Goal: Task Accomplishment & Management: Manage account settings

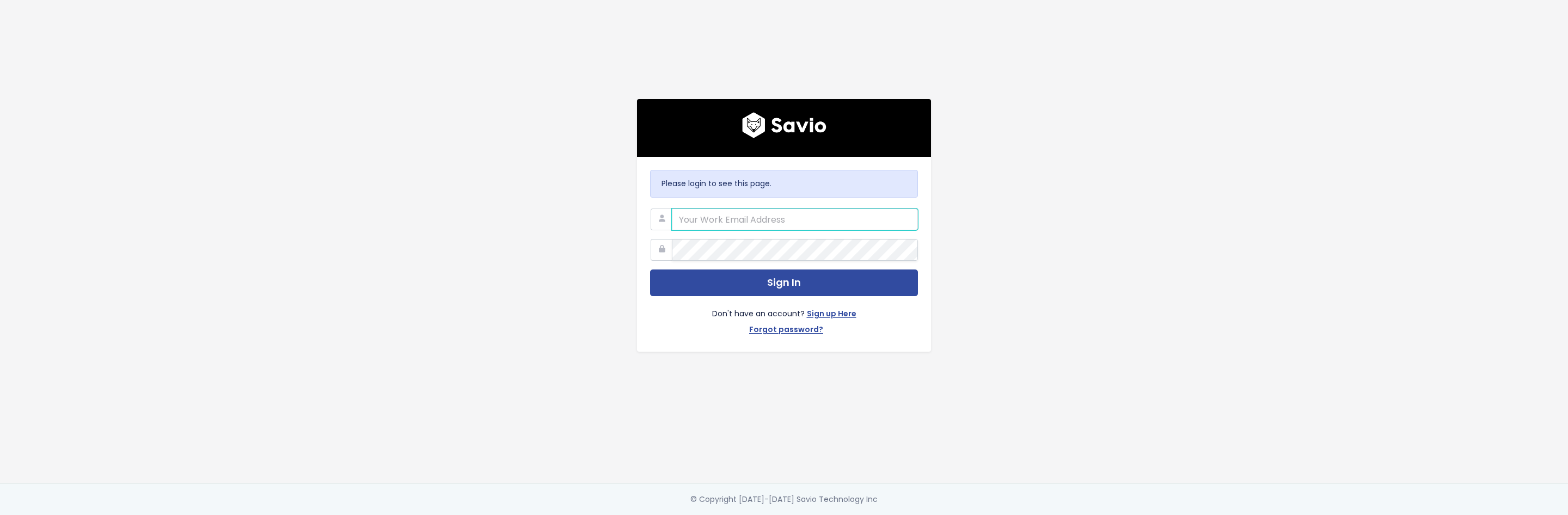
type input "cory@nextpatient.co"
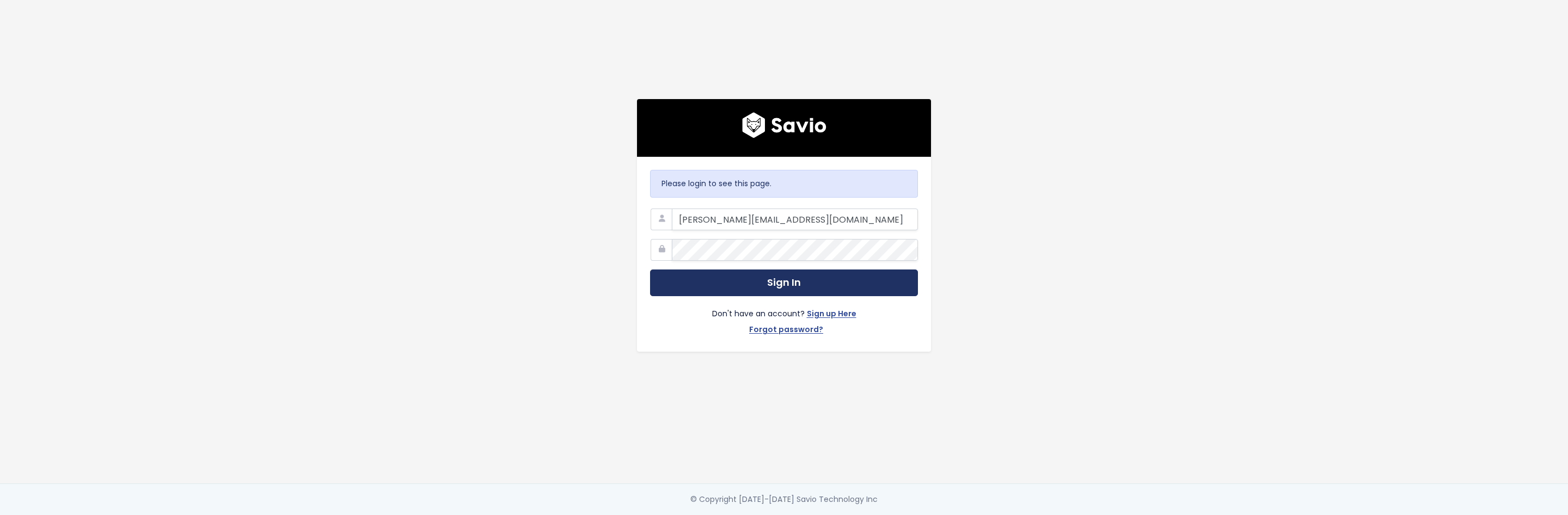
click at [754, 280] on button "Sign In" at bounding box center [784, 282] width 268 height 26
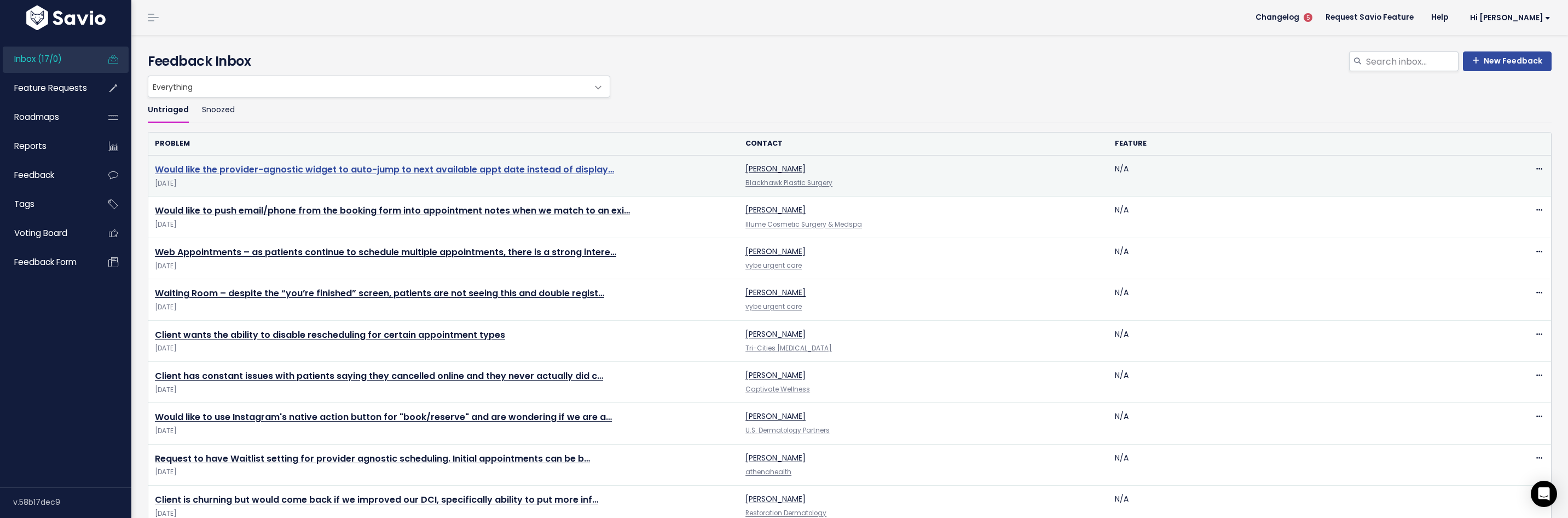
click at [404, 169] on link "Would like the provider-agnostic widget to auto-jump to next available appt dat…" at bounding box center [384, 170] width 459 height 13
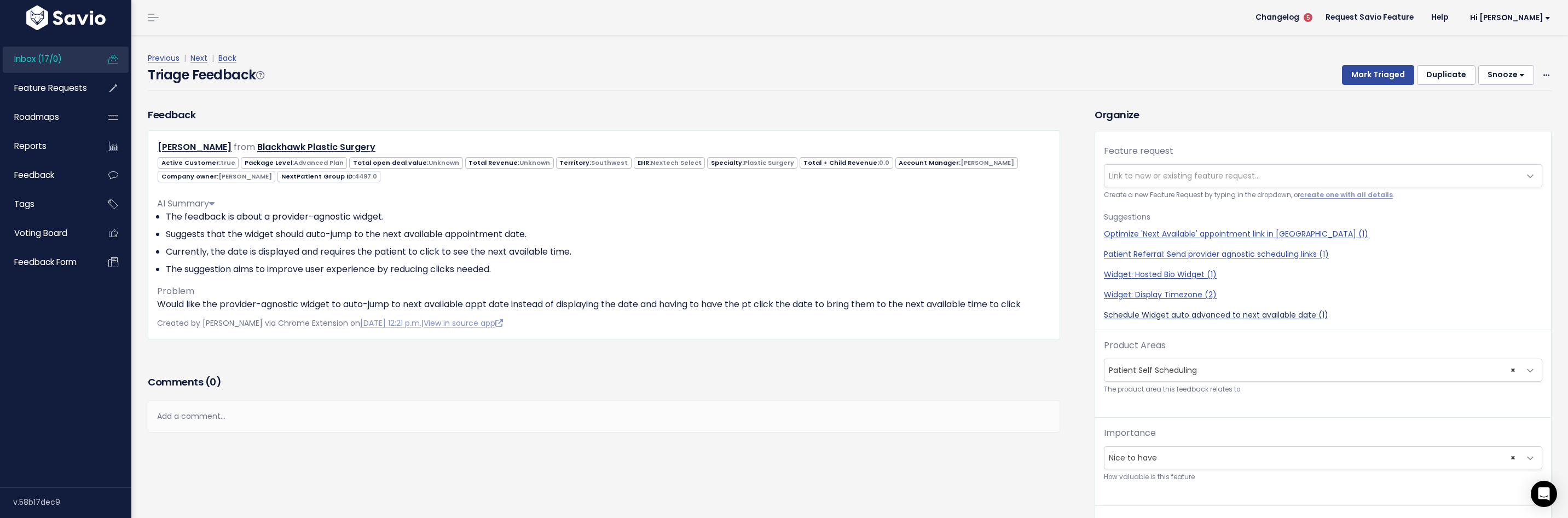
click at [1164, 317] on link "Schedule Widget auto advanced to next available date (1)" at bounding box center [1323, 315] width 439 height 12
select select "50130"
click at [1369, 75] on button "Mark Triaged" at bounding box center [1378, 74] width 72 height 20
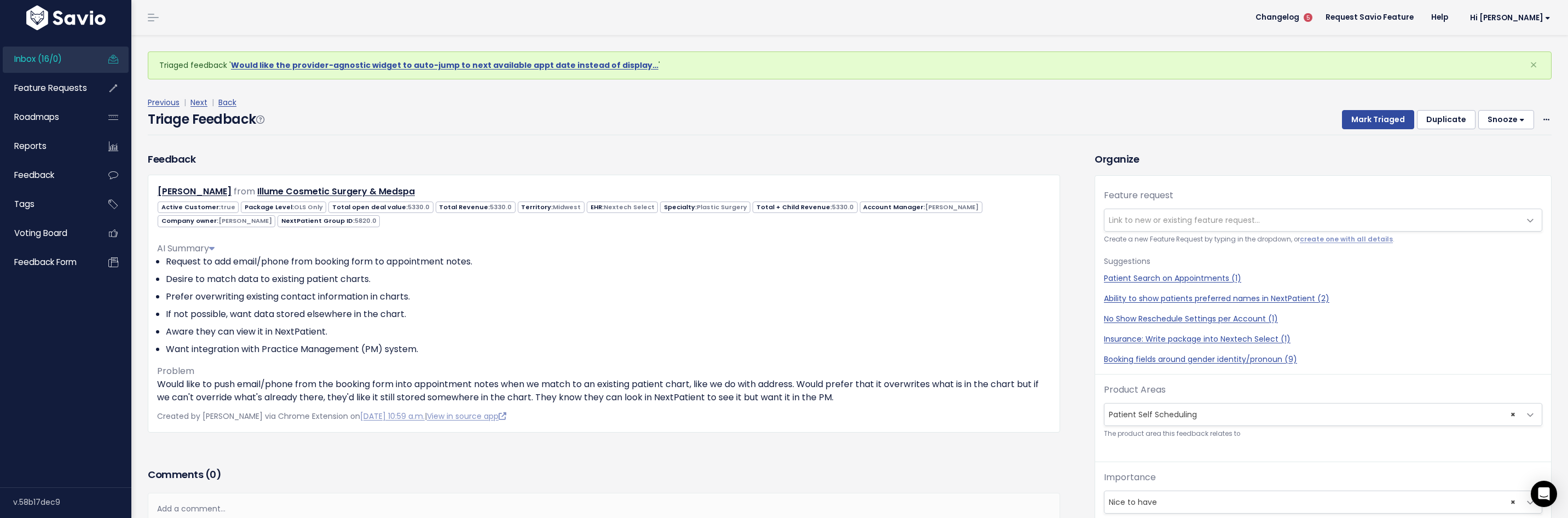
click at [1118, 224] on span "Link to new or existing feature request..." at bounding box center [1184, 220] width 151 height 11
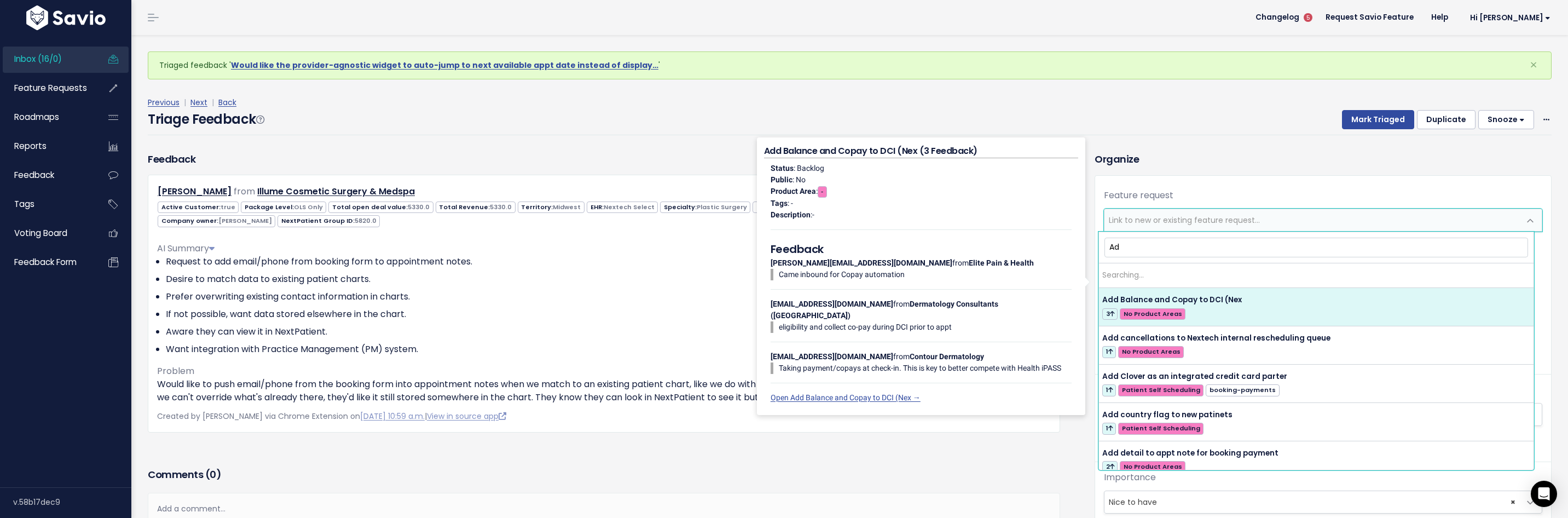
type input "A"
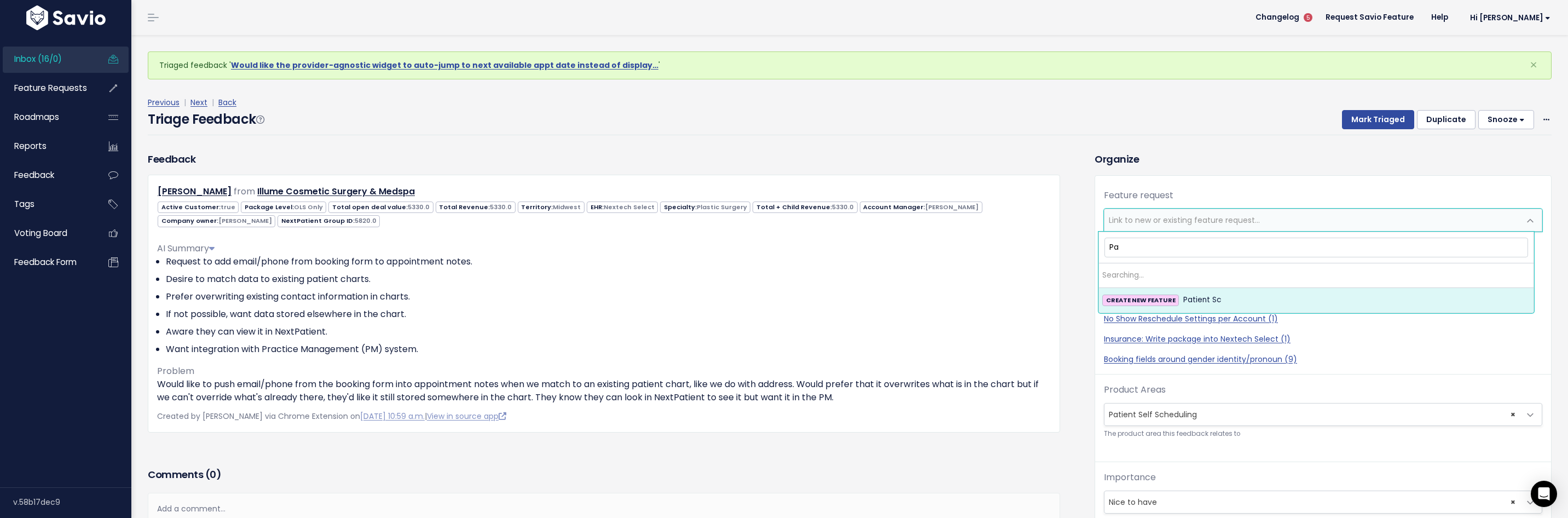
type input "P"
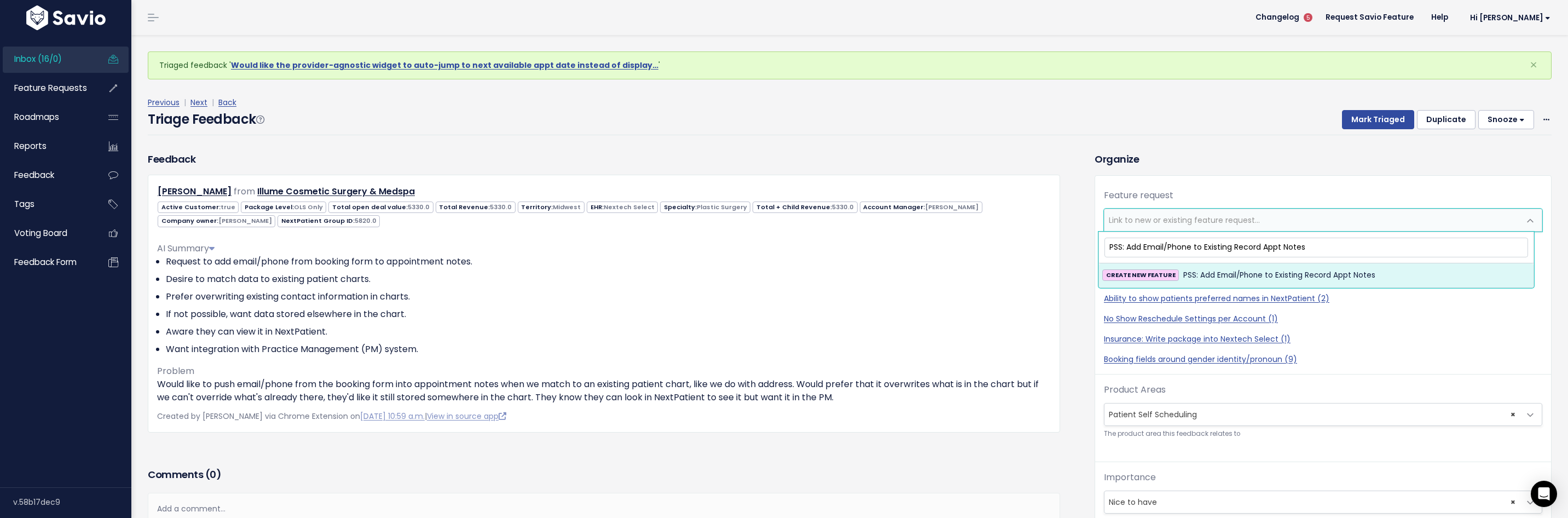
type input "PSS: Add Email/Phone to Existing Record Appt Notes"
click at [1214, 264] on li "CREATE NEW FEATURE PSS: Add Email/Phone to Existing Record Appt Notes" at bounding box center [1317, 275] width 435 height 24
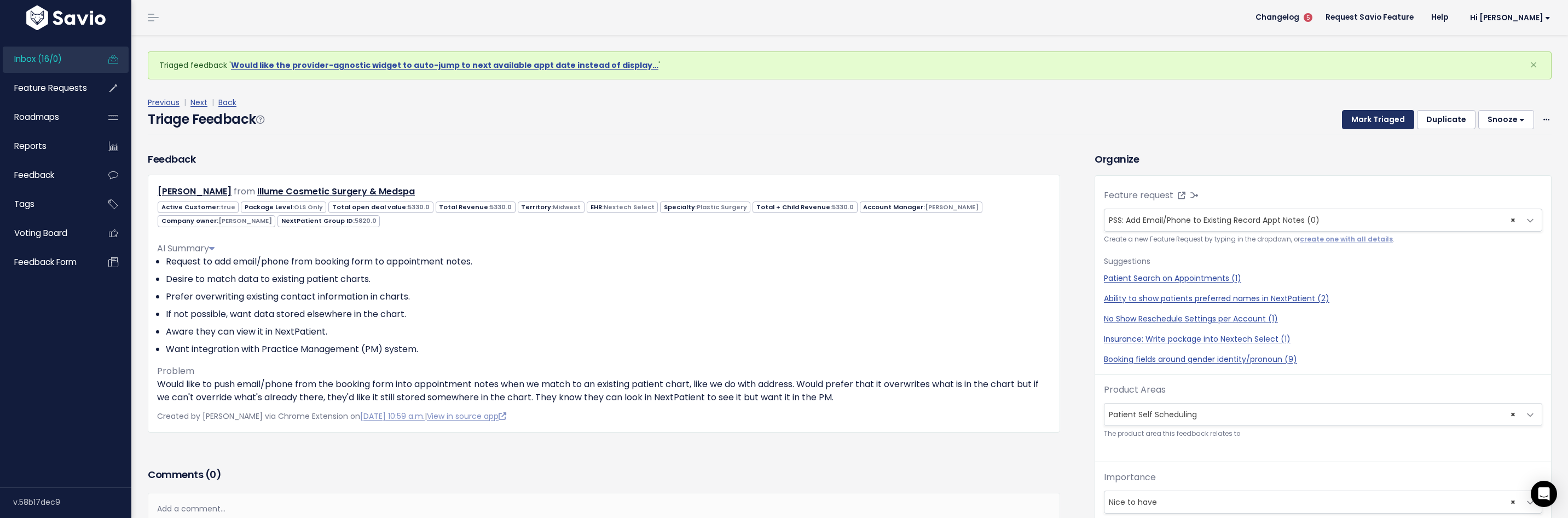
click at [1358, 123] on button "Mark Triaged" at bounding box center [1378, 120] width 72 height 20
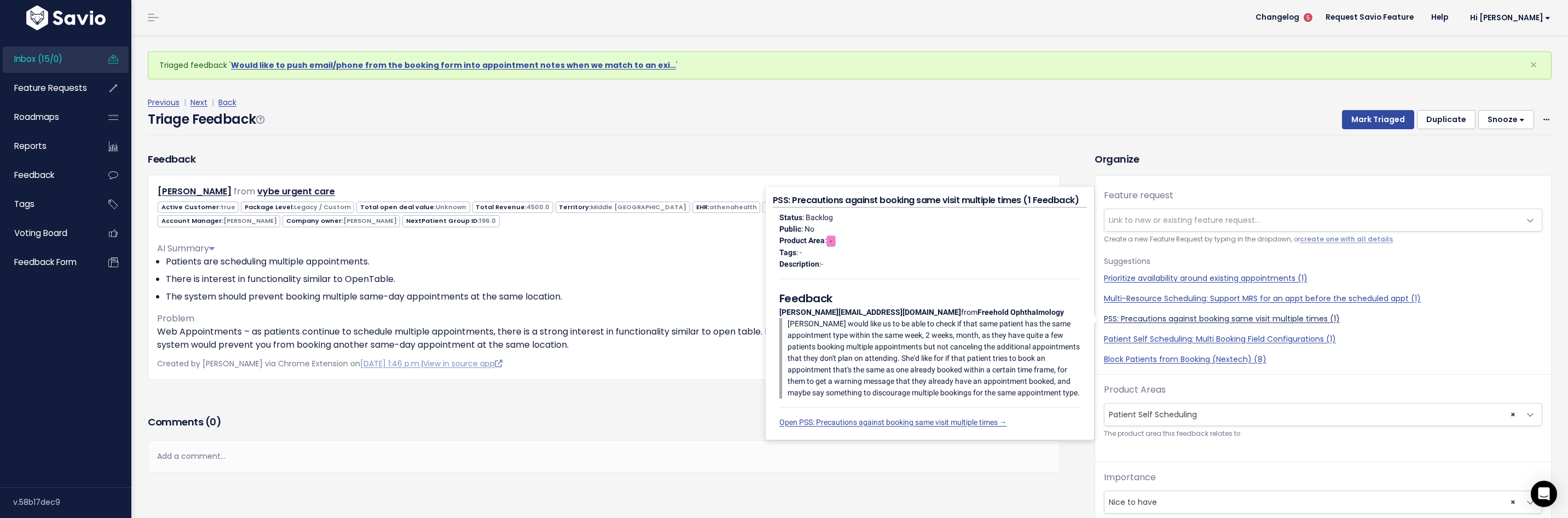
click at [1177, 321] on link "PSS: Precautions against booking same visit multiple times (1)" at bounding box center [1323, 318] width 439 height 12
select select "60782"
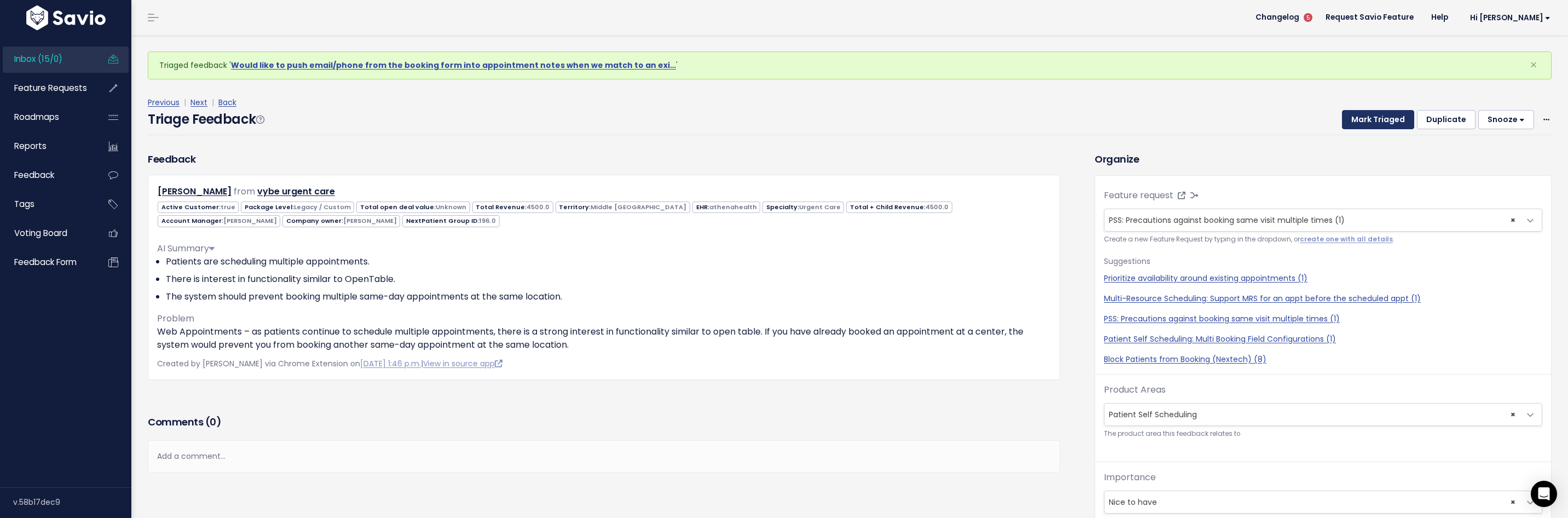
click at [1387, 124] on button "Mark Triaged" at bounding box center [1378, 120] width 72 height 20
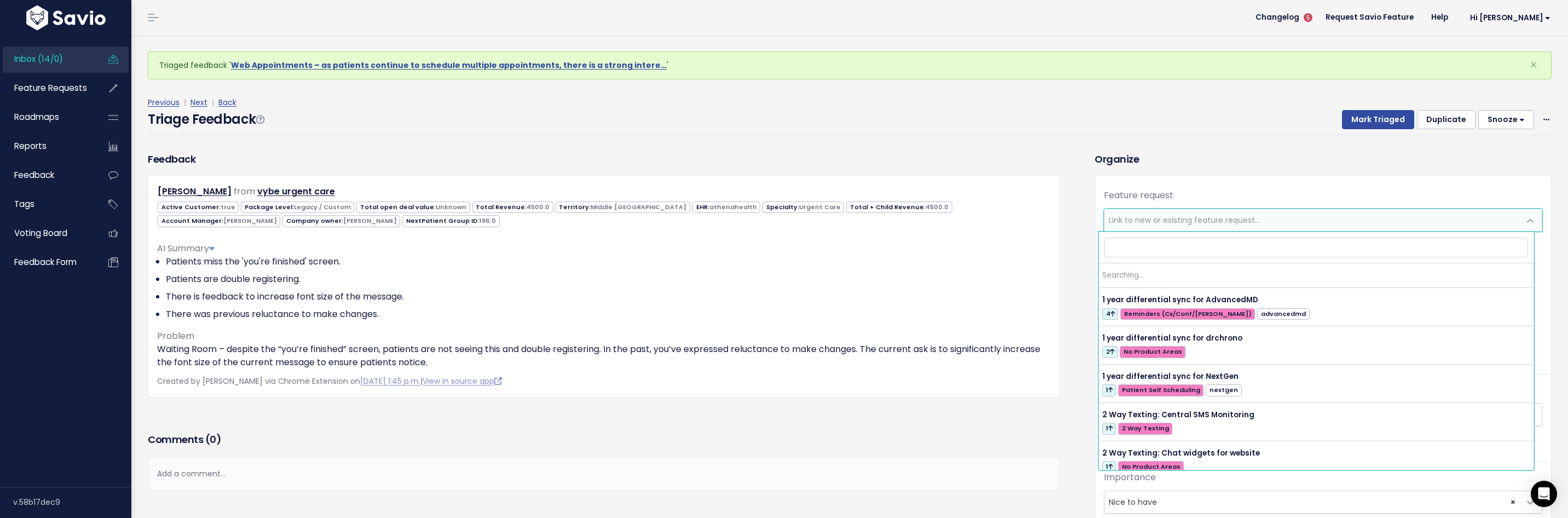
click at [1217, 224] on span "Link to new or existing feature request..." at bounding box center [1184, 220] width 151 height 11
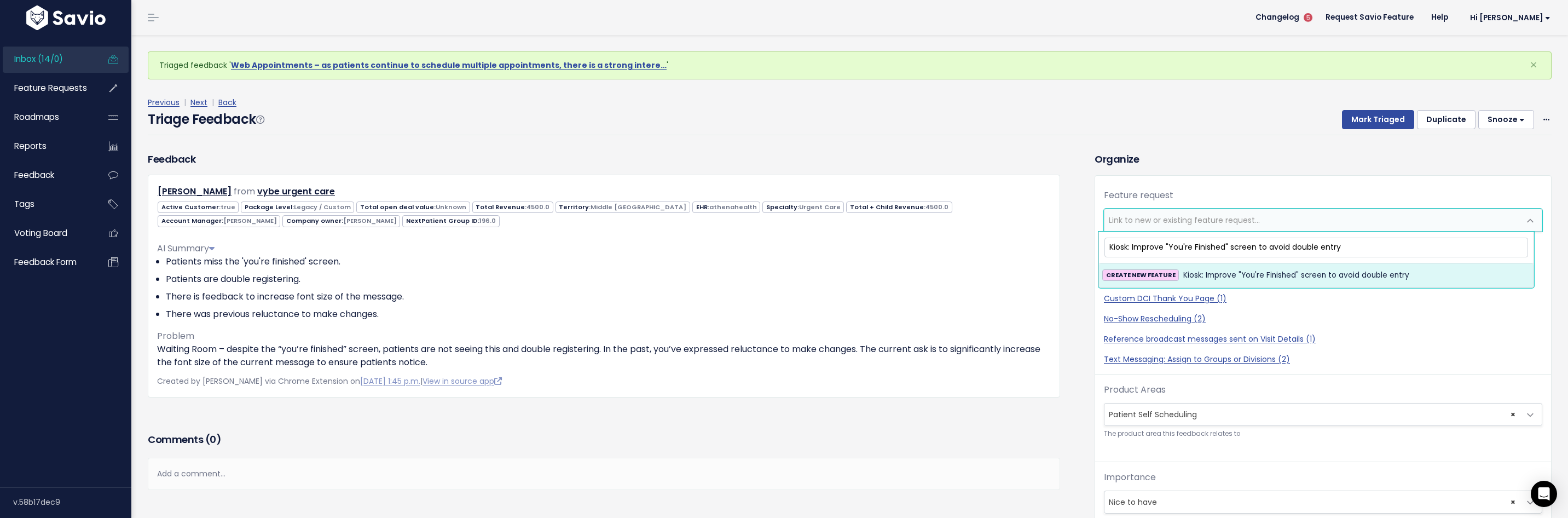
type input "Kiosk: Improve "You're Finished" screen to avoid double entry"
click at [1258, 271] on span "Kiosk: Improve "You're Finished" screen to avoid double entry" at bounding box center [1296, 275] width 226 height 13
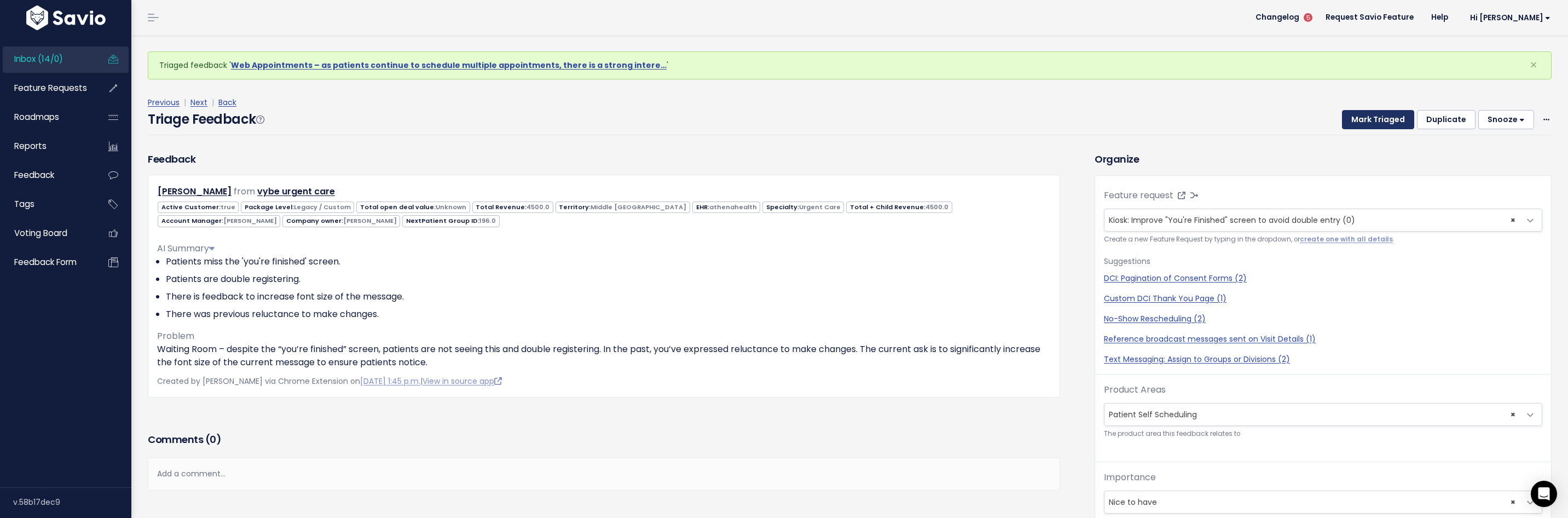
click at [1379, 122] on button "Mark Triaged" at bounding box center [1378, 120] width 72 height 20
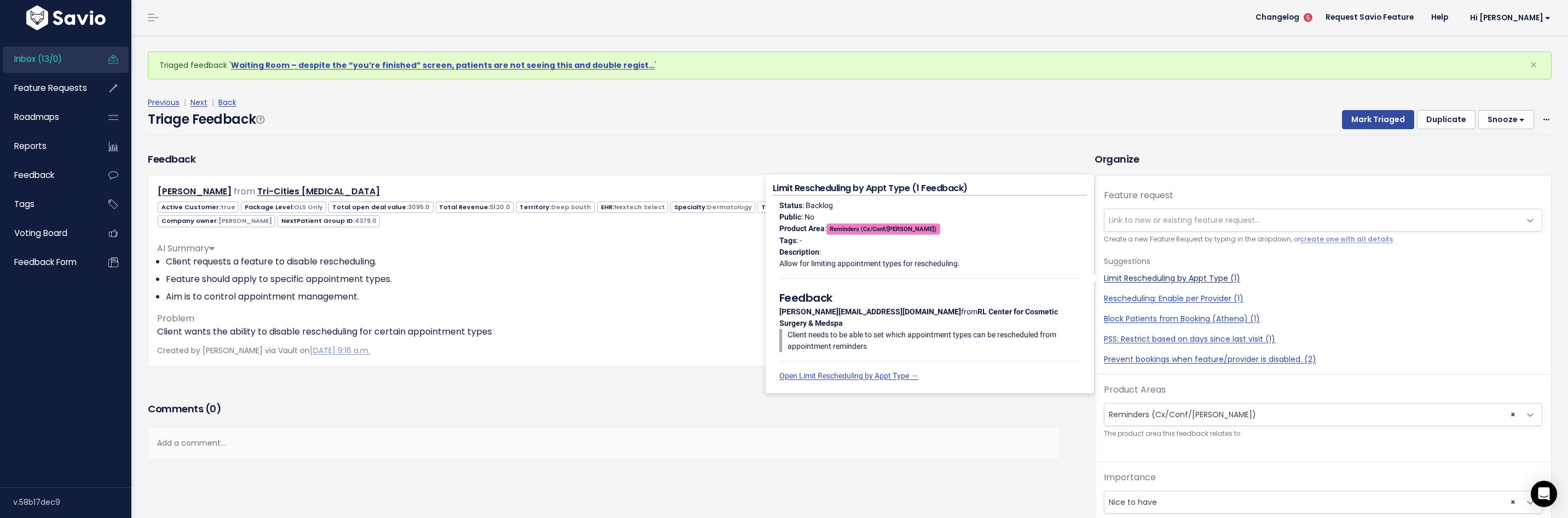
click at [1185, 280] on link "Limit Rescheduling by Appt Type (1)" at bounding box center [1323, 279] width 439 height 12
select select "50160"
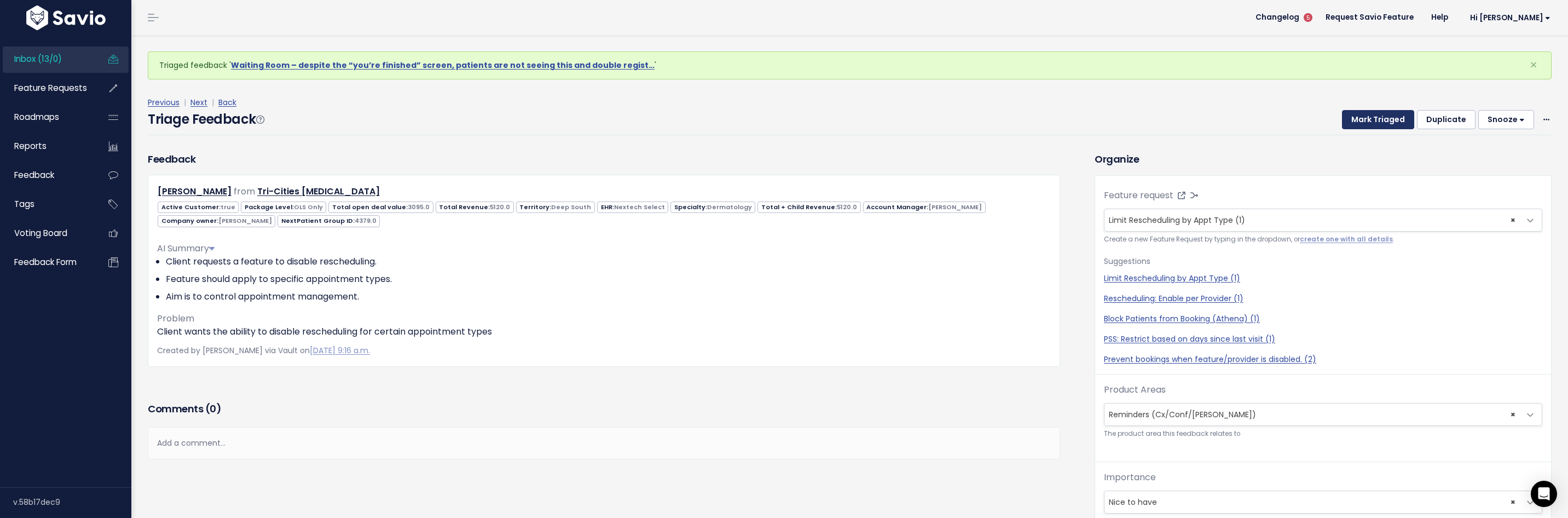
click at [1375, 119] on button "Mark Triaged" at bounding box center [1378, 120] width 72 height 20
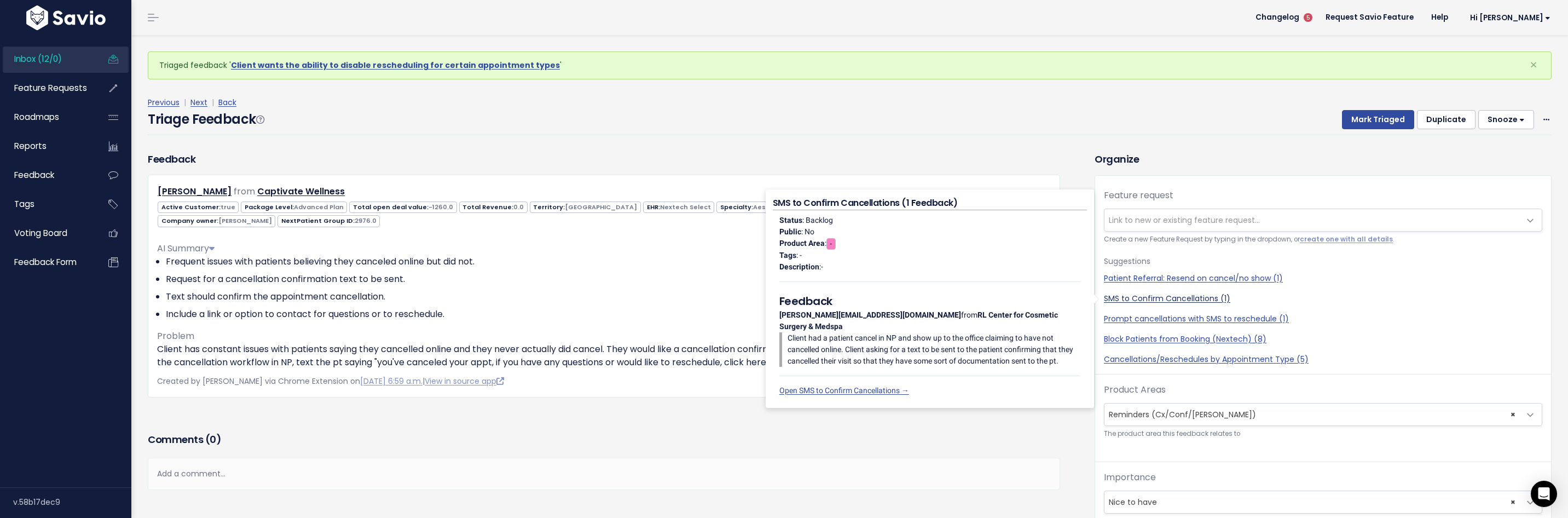
click at [1204, 300] on link "SMS to Confirm Cancellations (1)" at bounding box center [1323, 298] width 439 height 12
select select "57048"
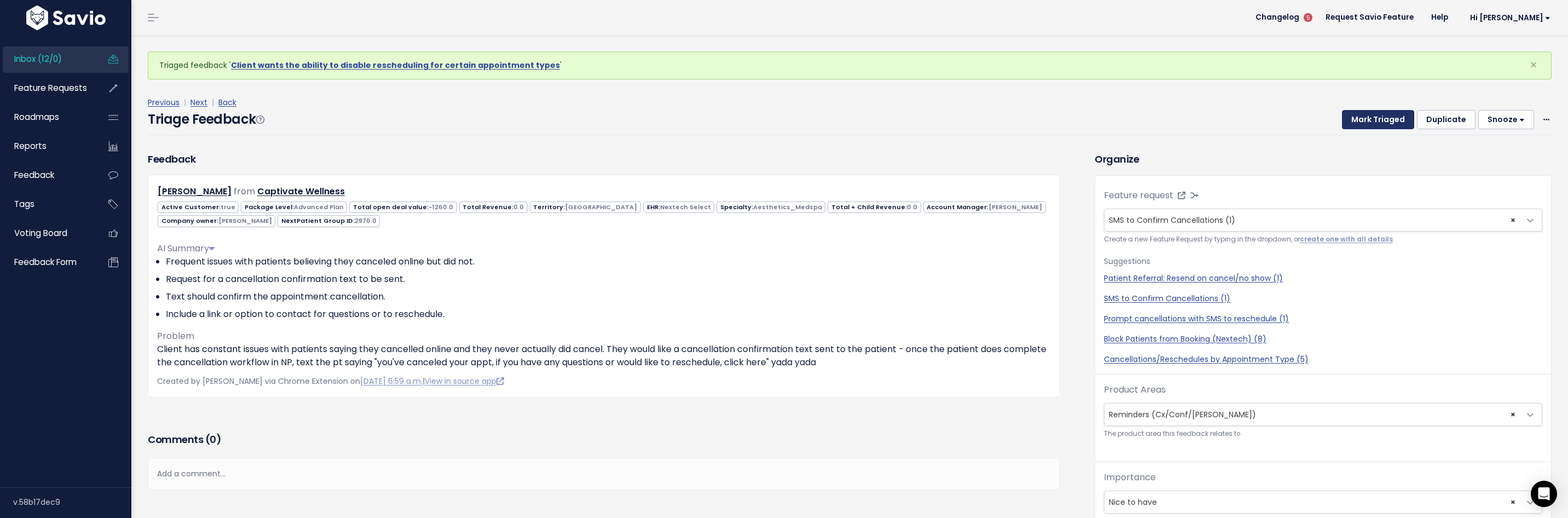
click at [1363, 121] on button "Mark Triaged" at bounding box center [1378, 120] width 72 height 20
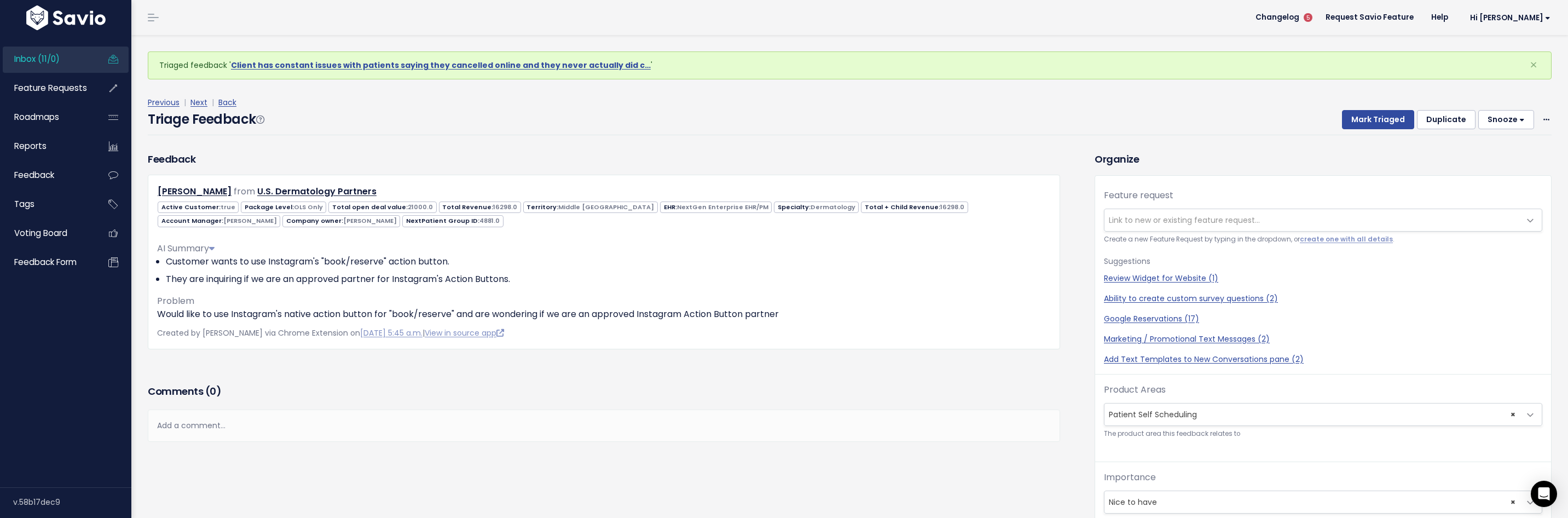
click at [1179, 235] on small "Create a new Feature Request by typing in the dropdown, or create one with all …" at bounding box center [1323, 239] width 439 height 12
click at [1183, 221] on span "Link to new or existing feature request..." at bounding box center [1184, 220] width 151 height 11
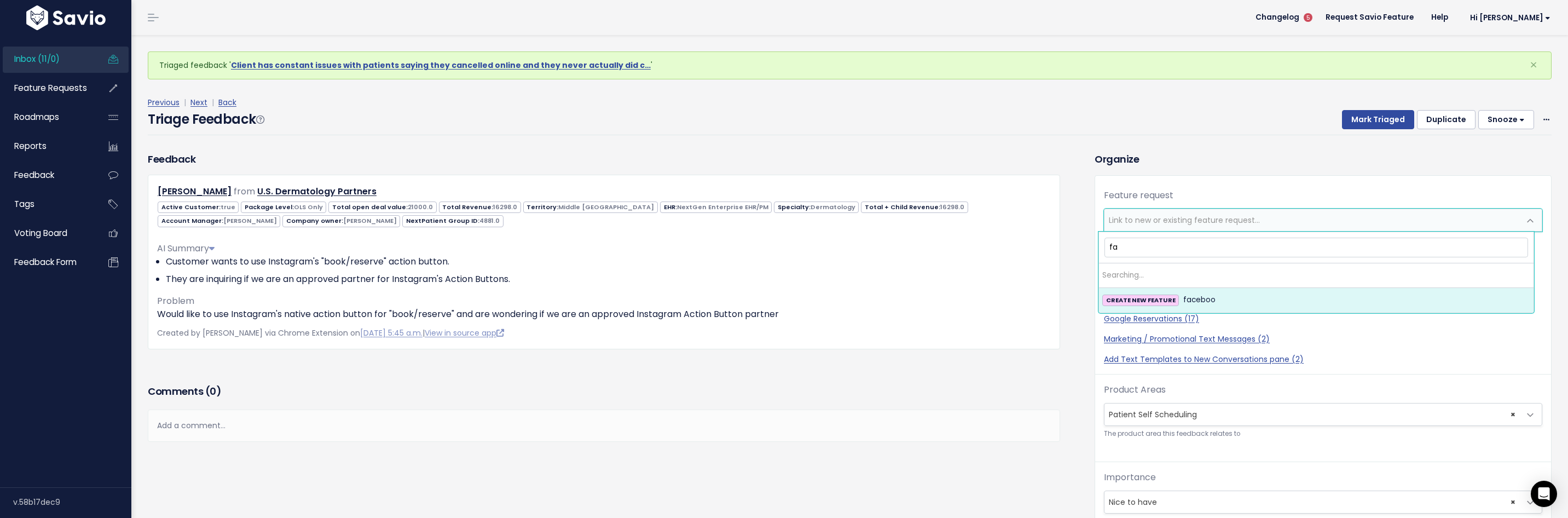
type input "f"
type input "Meta Action Button Partner"
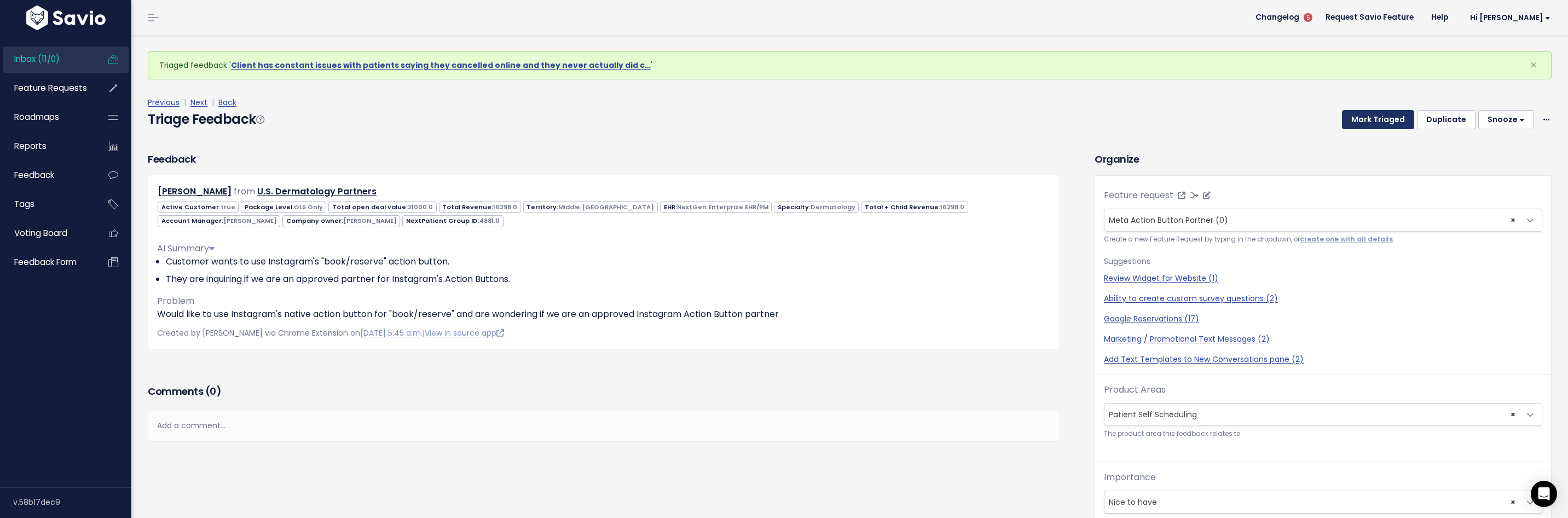
click at [1371, 126] on button "Mark Triaged" at bounding box center [1378, 120] width 72 height 20
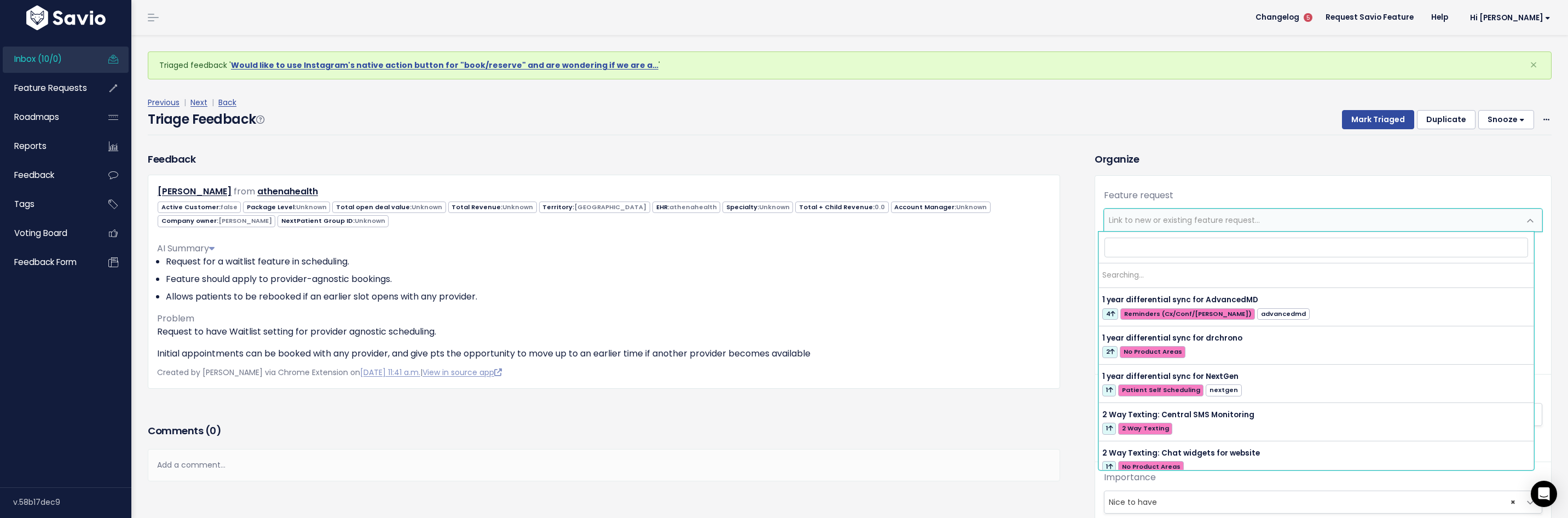
click at [1193, 216] on span "Link to new or existing feature request..." at bounding box center [1184, 220] width 151 height 11
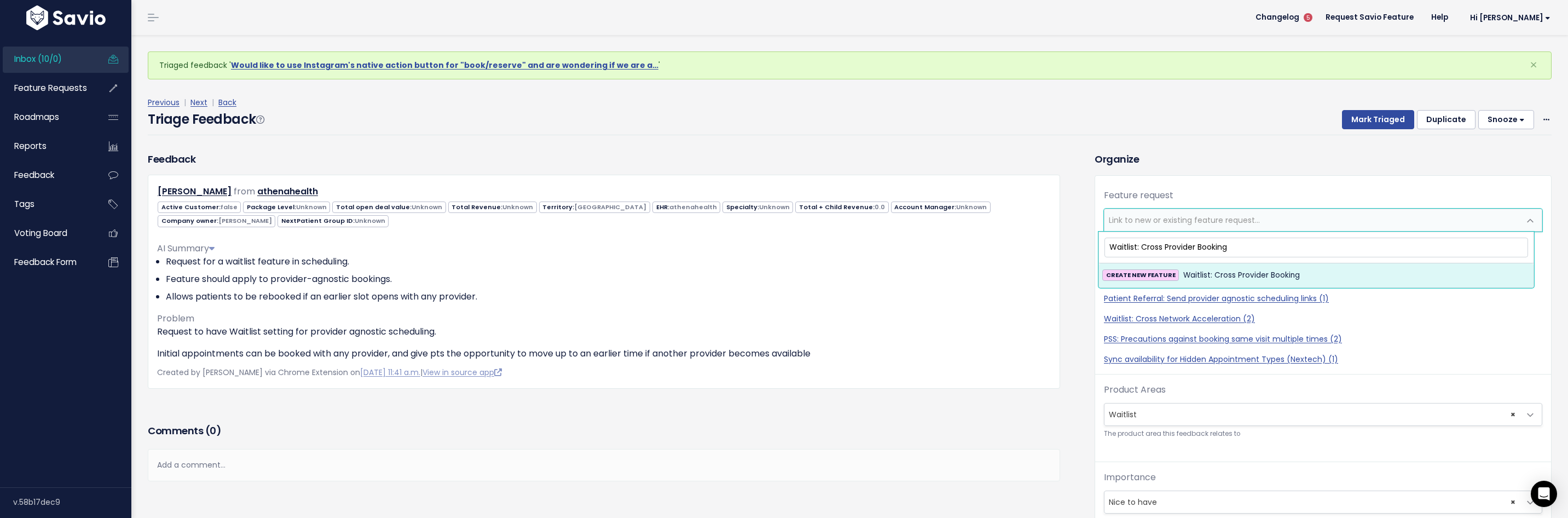
type input "Waitlist: Cross Provider Booking"
click at [1222, 272] on span "Waitlist: Cross Provider Booking" at bounding box center [1241, 275] width 117 height 13
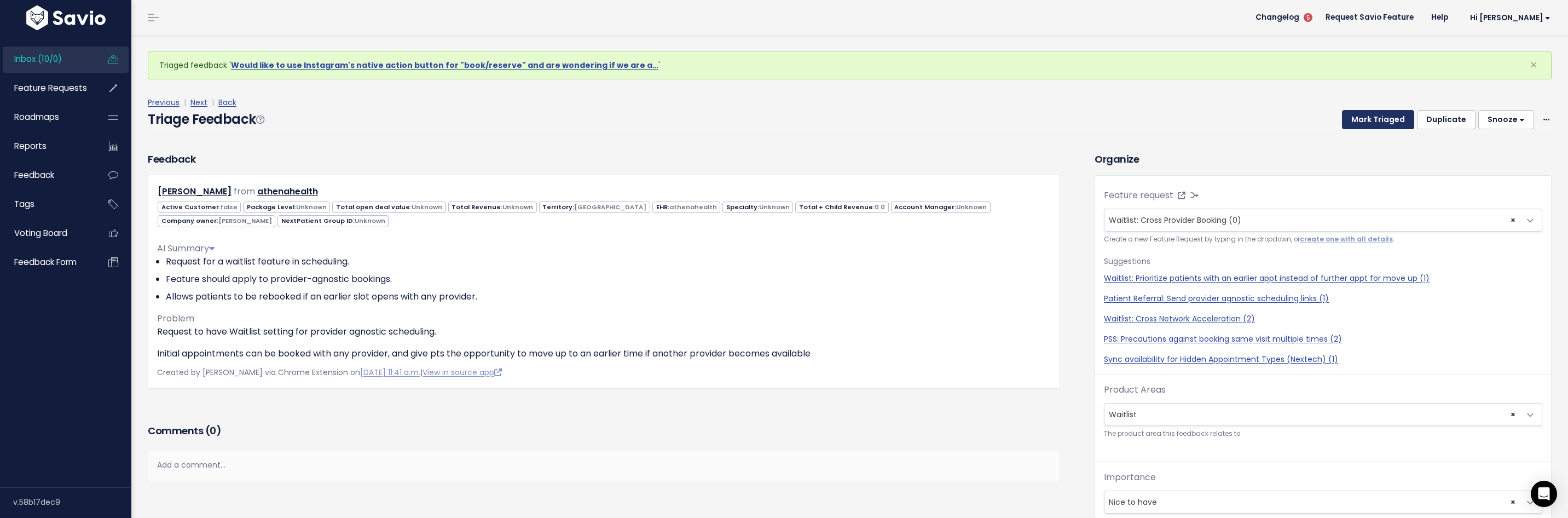
click at [1376, 119] on button "Mark Triaged" at bounding box center [1378, 120] width 72 height 20
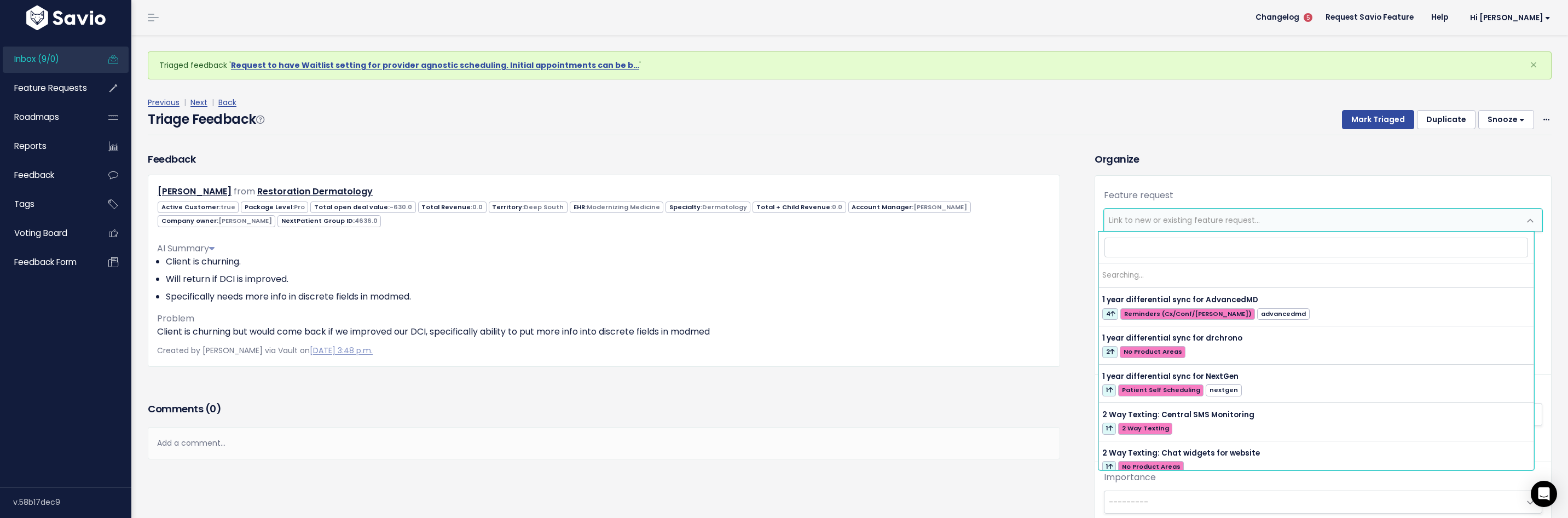
click at [1132, 214] on span "Link to new or existing feature request..." at bounding box center [1184, 220] width 151 height 11
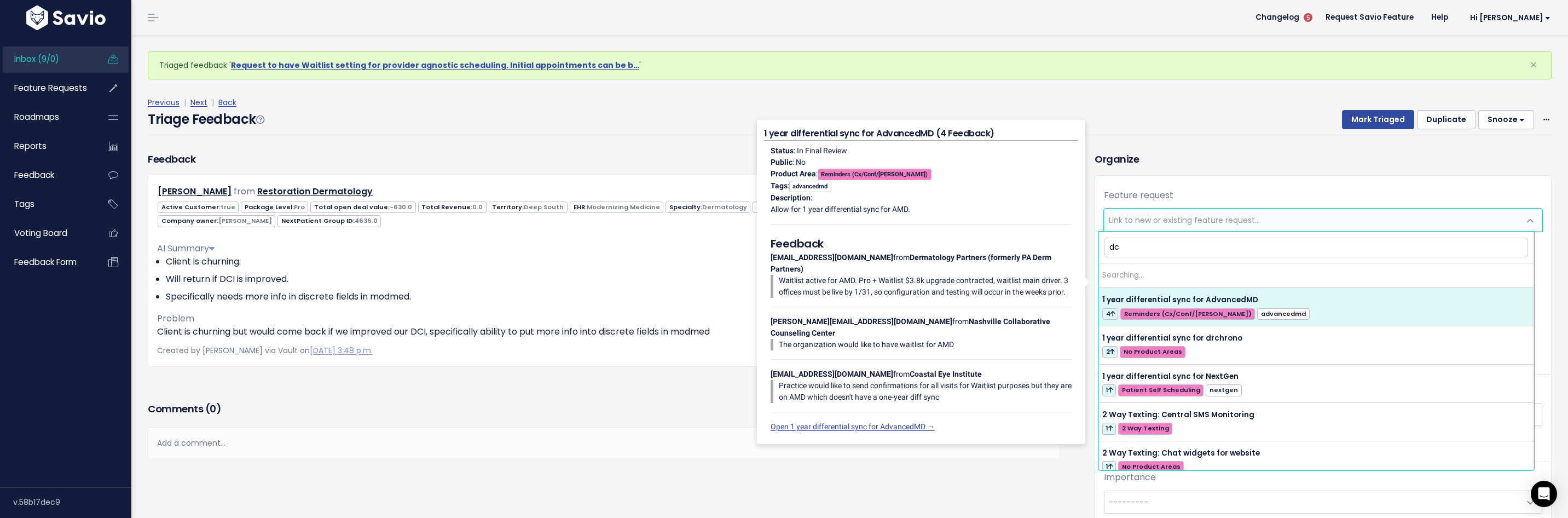
type input "dci"
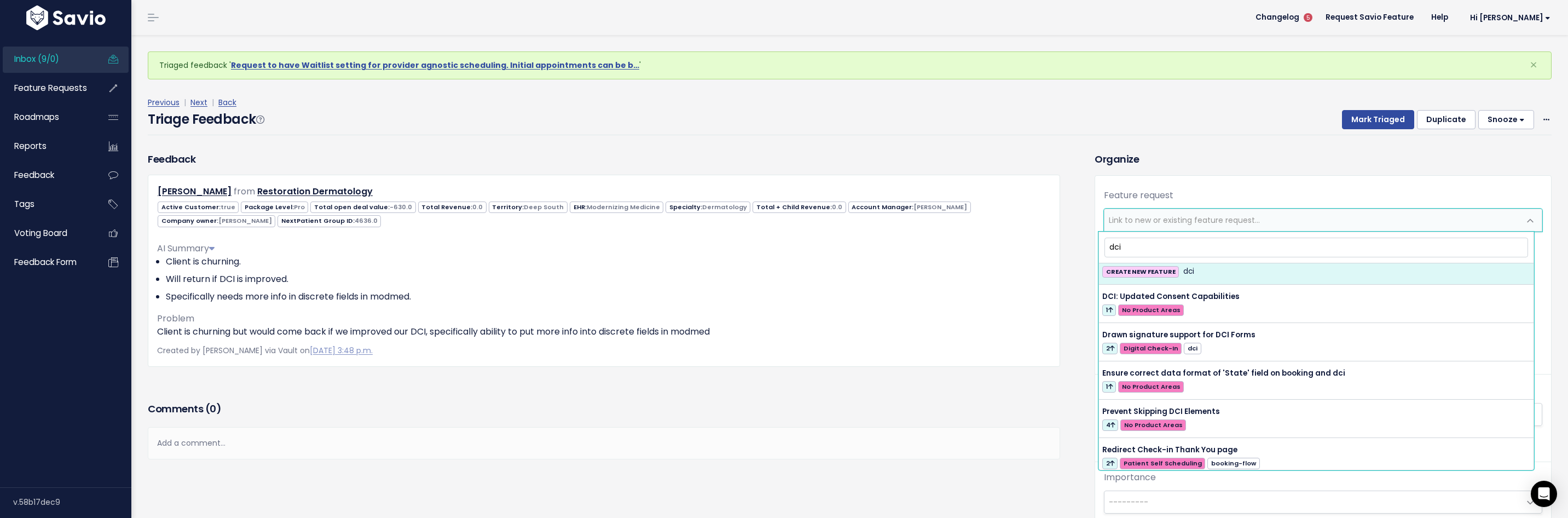
scroll to position [864, 0]
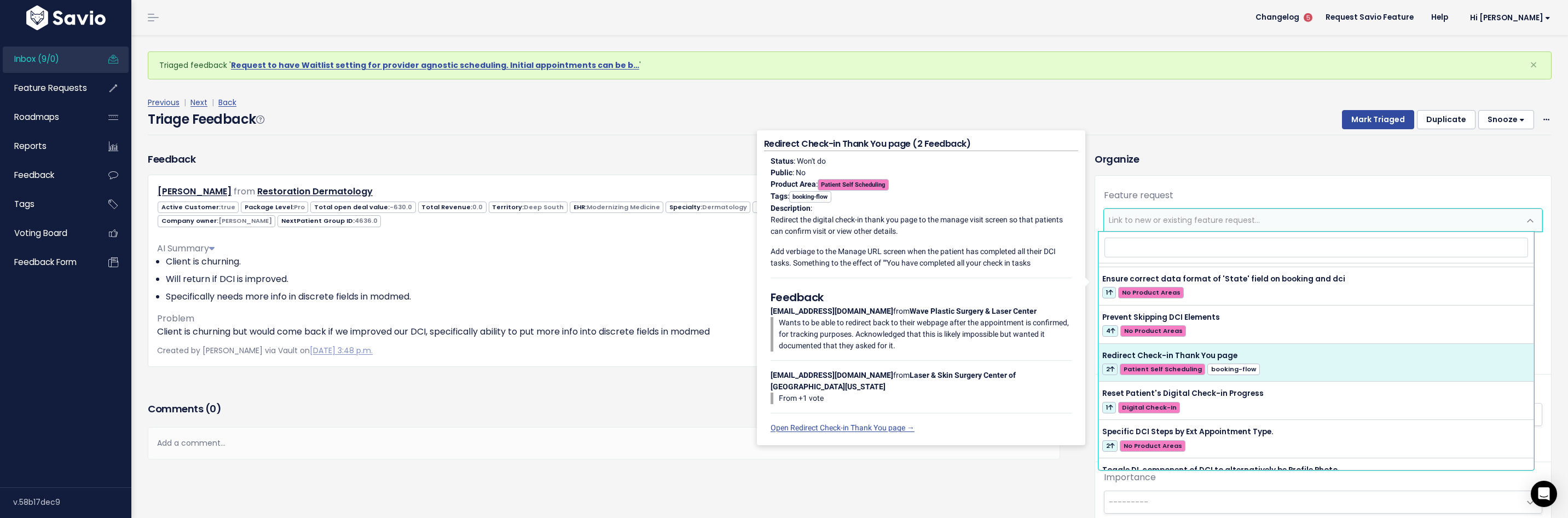
drag, startPoint x: 461, startPoint y: 432, endPoint x: 458, endPoint y: 439, distance: 7.6
click at [461, 433] on div "Add a comment..." at bounding box center [604, 443] width 913 height 32
click at [0, 0] on div "| | | |" at bounding box center [0, 0] width 0 height 0
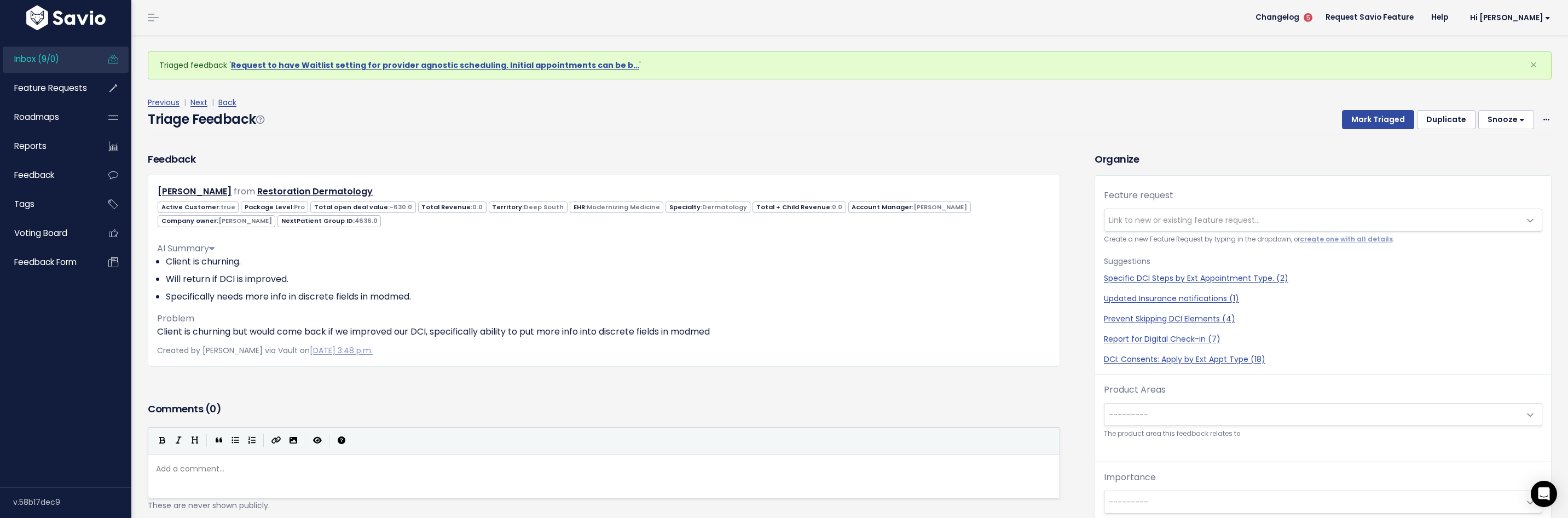
click at [447, 457] on div "Add a comment... ​" at bounding box center [604, 476] width 913 height 45
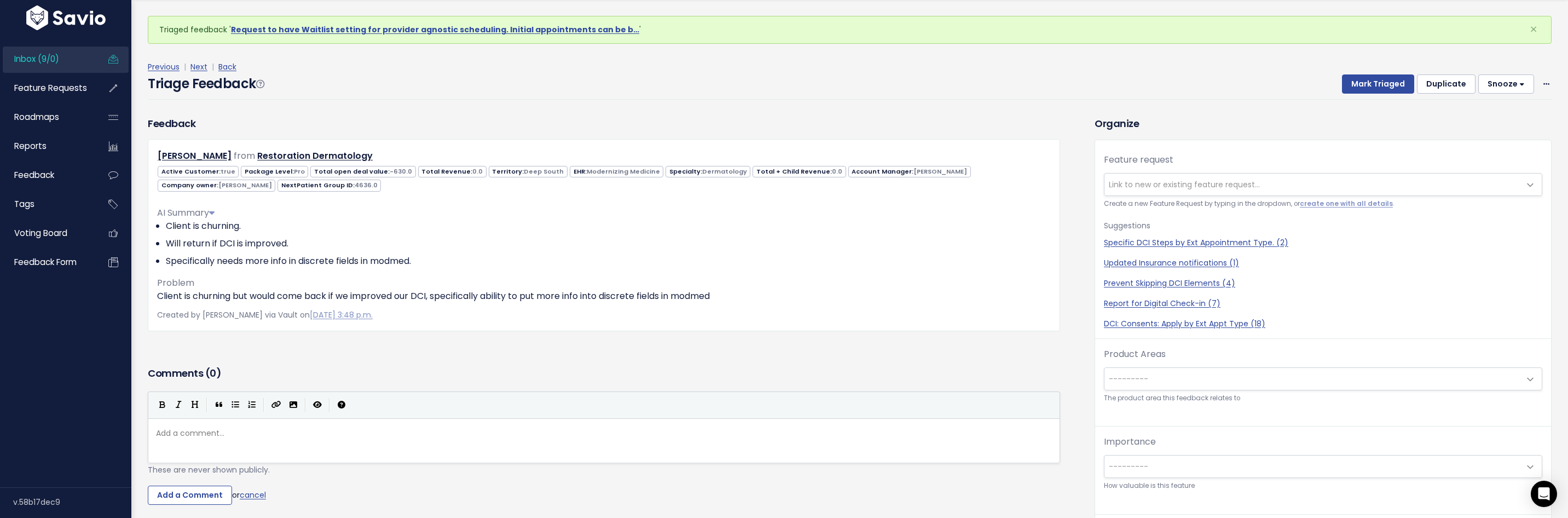
scroll to position [36, 0]
click at [413, 430] on pre "​" at bounding box center [608, 433] width 909 height 13
type textarea "Whic fie"
type textarea "h feld"
type textarea "ields would li"
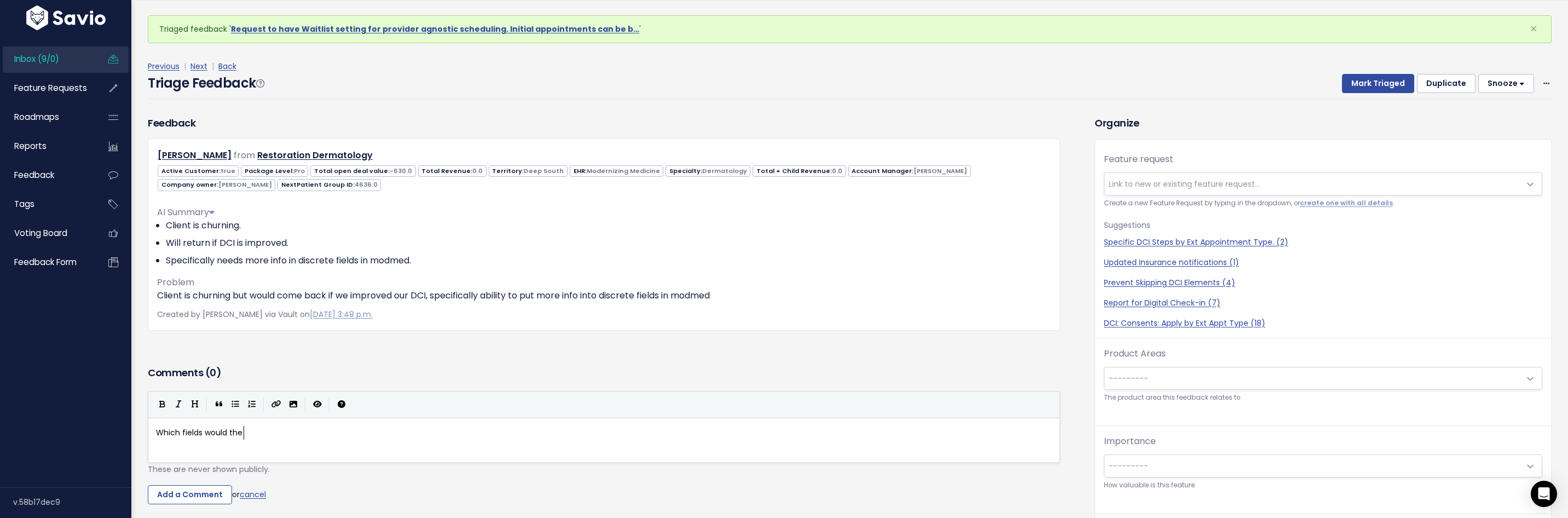
scroll to position [4, 24]
type textarea "the cli"
type textarea "client like added to de"
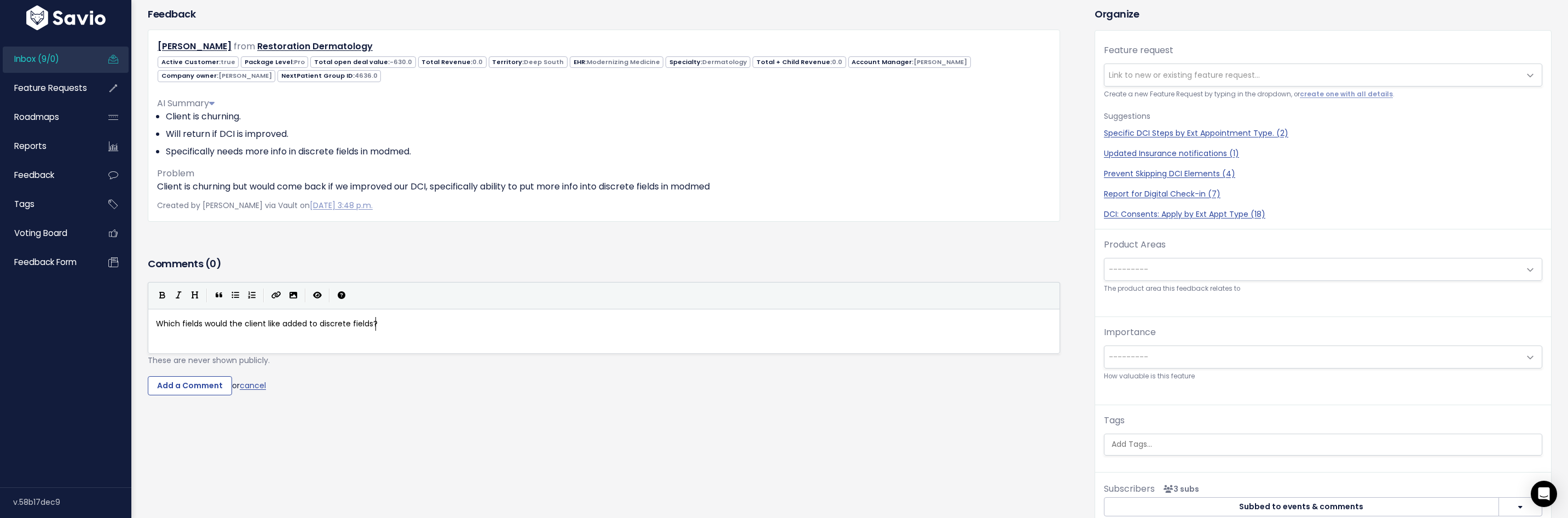
scroll to position [221, 0]
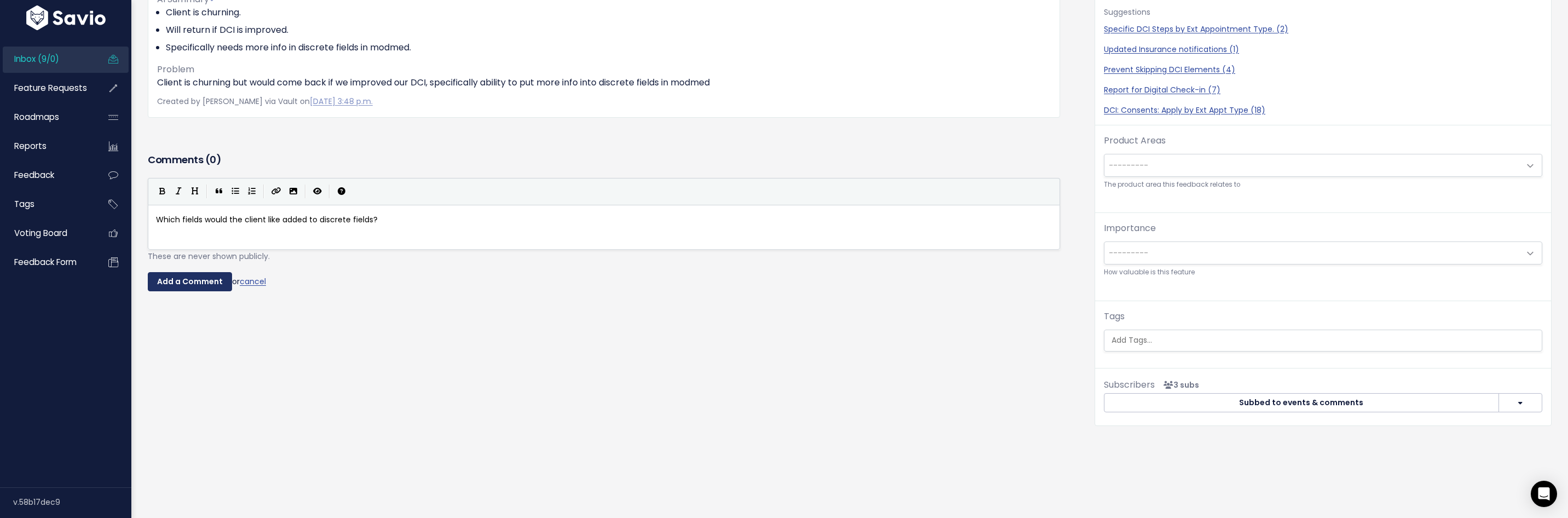
type textarea "iscrete fields?"
click at [203, 276] on input "Add a Comment" at bounding box center [190, 282] width 84 height 20
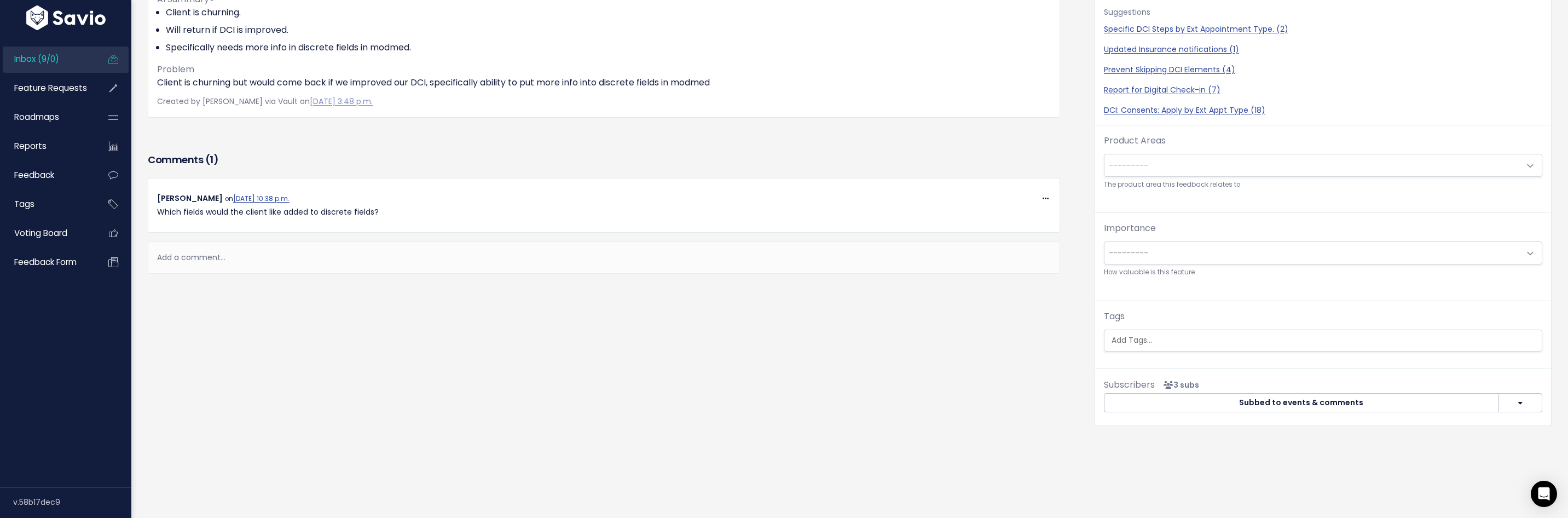
scroll to position [30, 0]
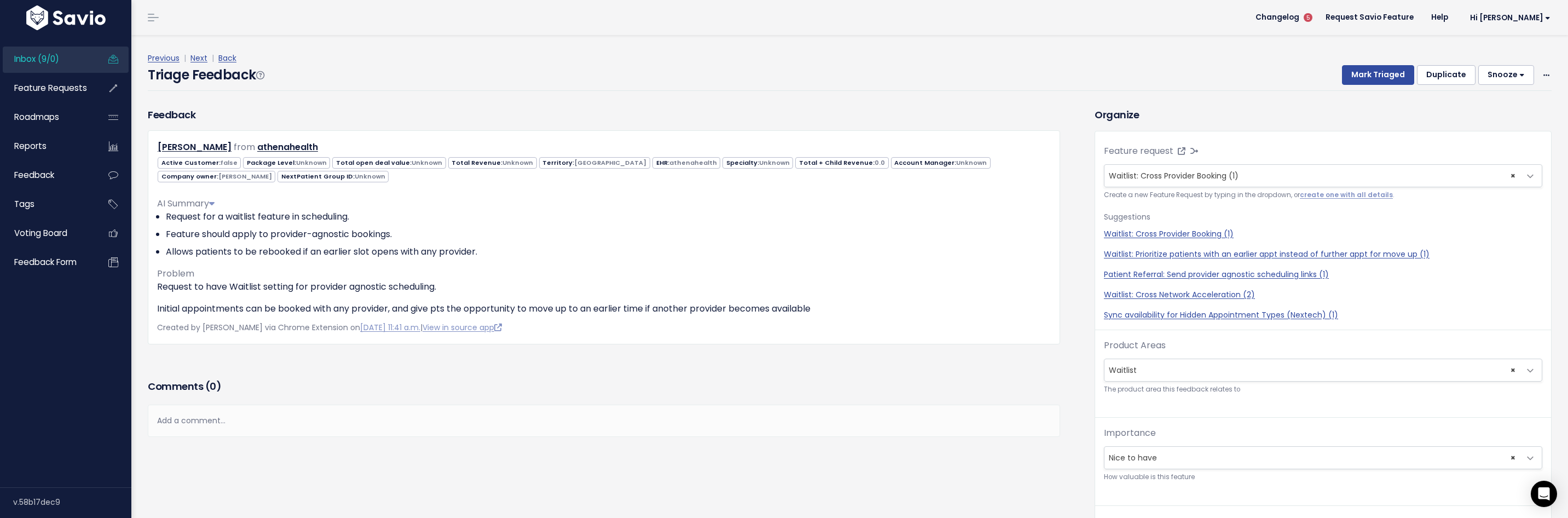
click at [1492, 78] on button "Snooze" at bounding box center [1506, 74] width 56 height 20
click at [1486, 97] on button "1 day" at bounding box center [1511, 103] width 79 height 21
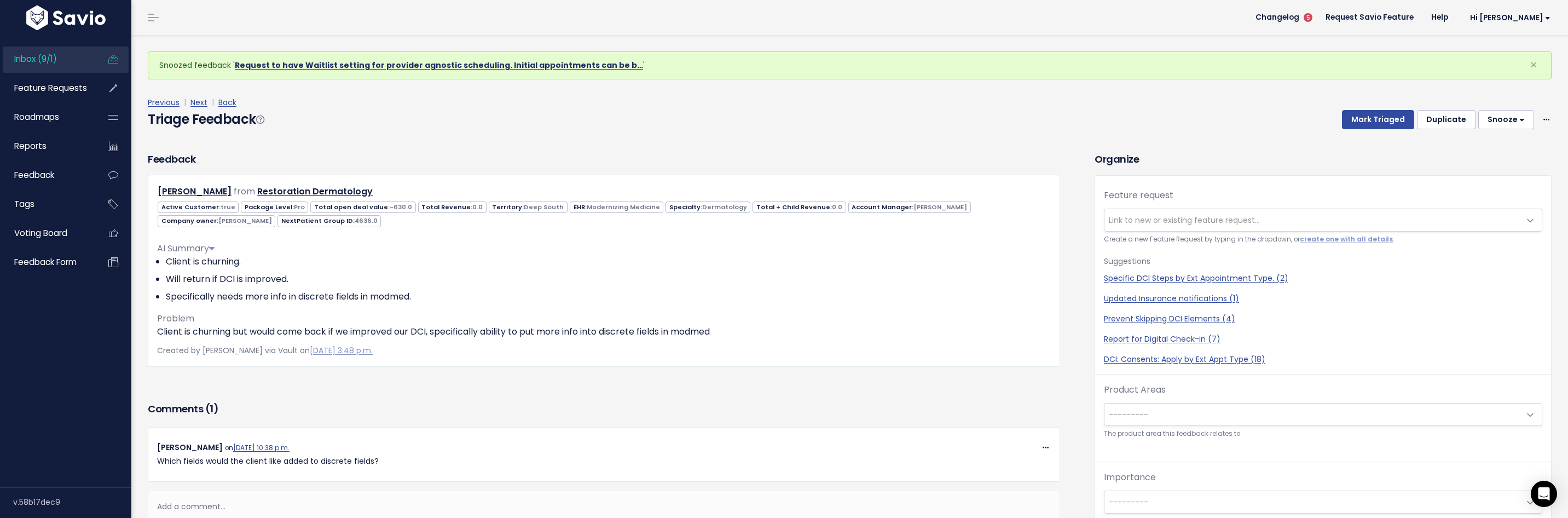
click at [350, 68] on link "Request to have Waitlist setting for provider agnostic scheduling. Initial appo…" at bounding box center [439, 65] width 408 height 11
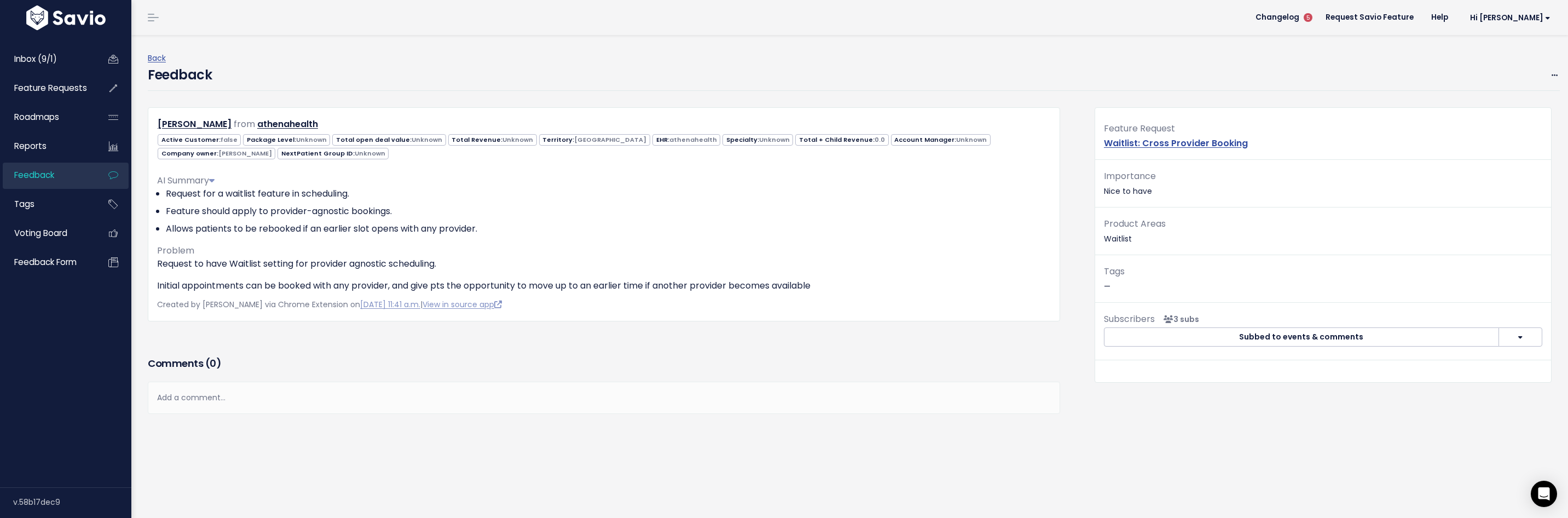
click at [1553, 70] on div "Back Feedback Edit [GEOGRAPHIC_DATA] [PERSON_NAME] from 0.0" at bounding box center [849, 277] width 1437 height 484
click at [1550, 74] on span at bounding box center [1555, 74] width 10 height 13
click at [680, 57] on div "Back" at bounding box center [854, 58] width 1412 height 13
click at [30, 68] on link "Inbox (9/1)" at bounding box center [46, 59] width 88 height 25
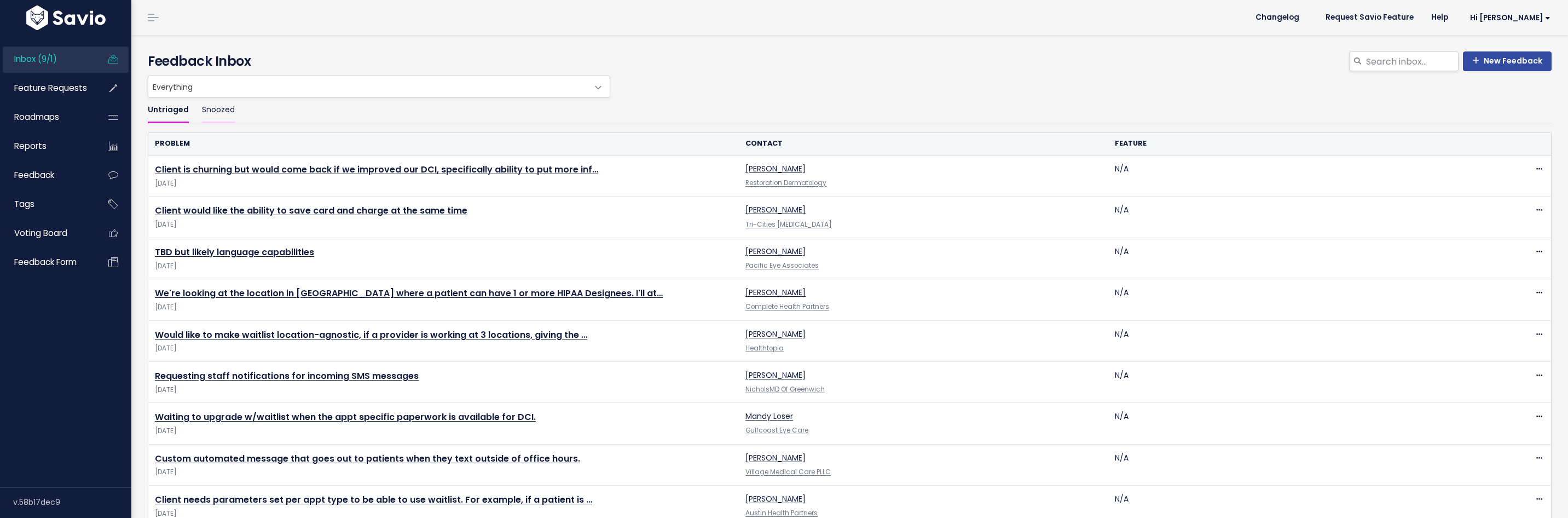
click at [214, 107] on link "Snoozed" at bounding box center [218, 110] width 33 height 26
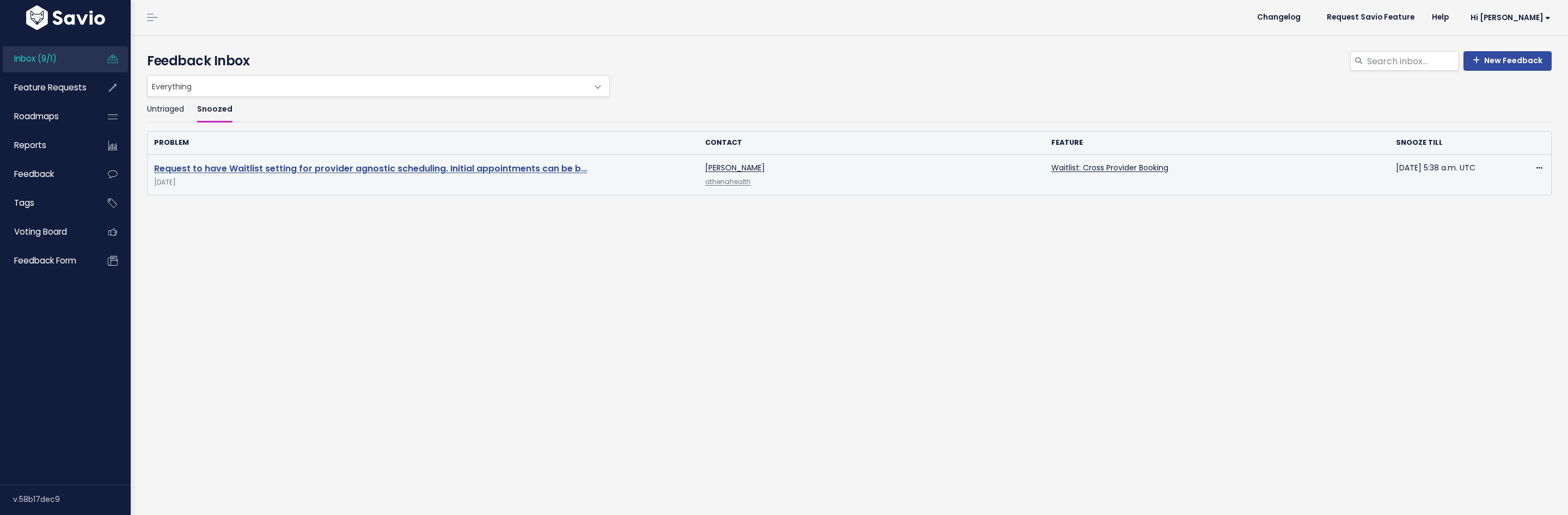
click at [285, 164] on link "Request to have Waitlist setting for provider agnostic scheduling. Initial appo…" at bounding box center [370, 169] width 432 height 12
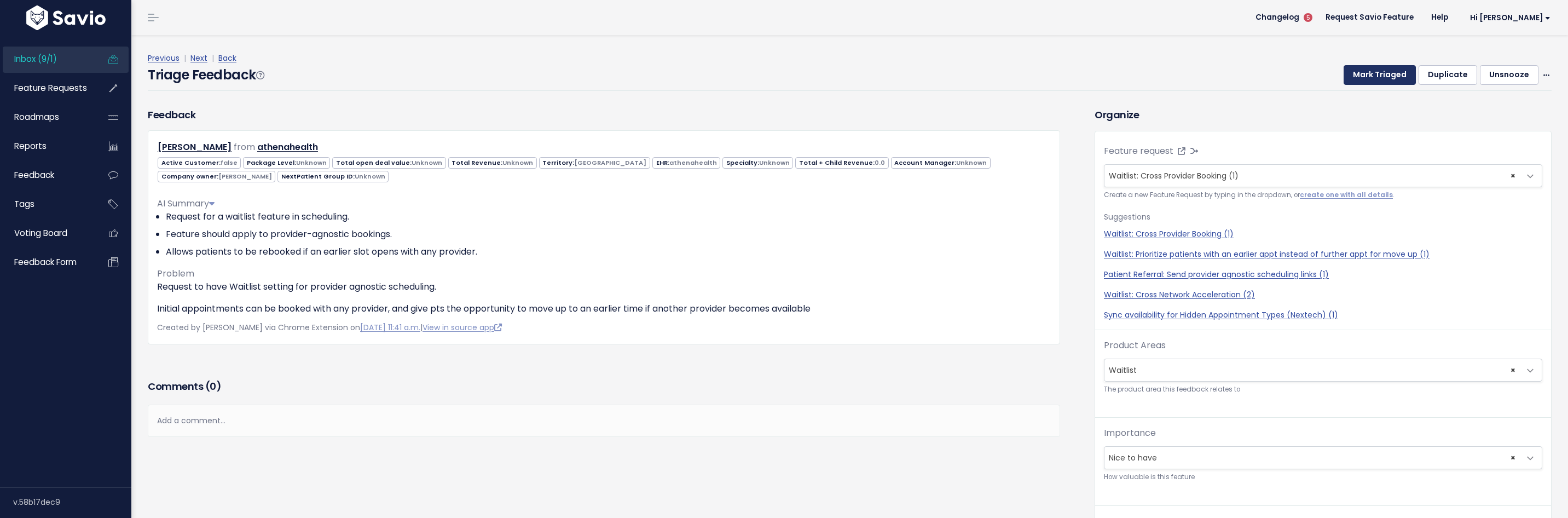
click at [1383, 71] on button "Mark Triaged" at bounding box center [1380, 74] width 72 height 20
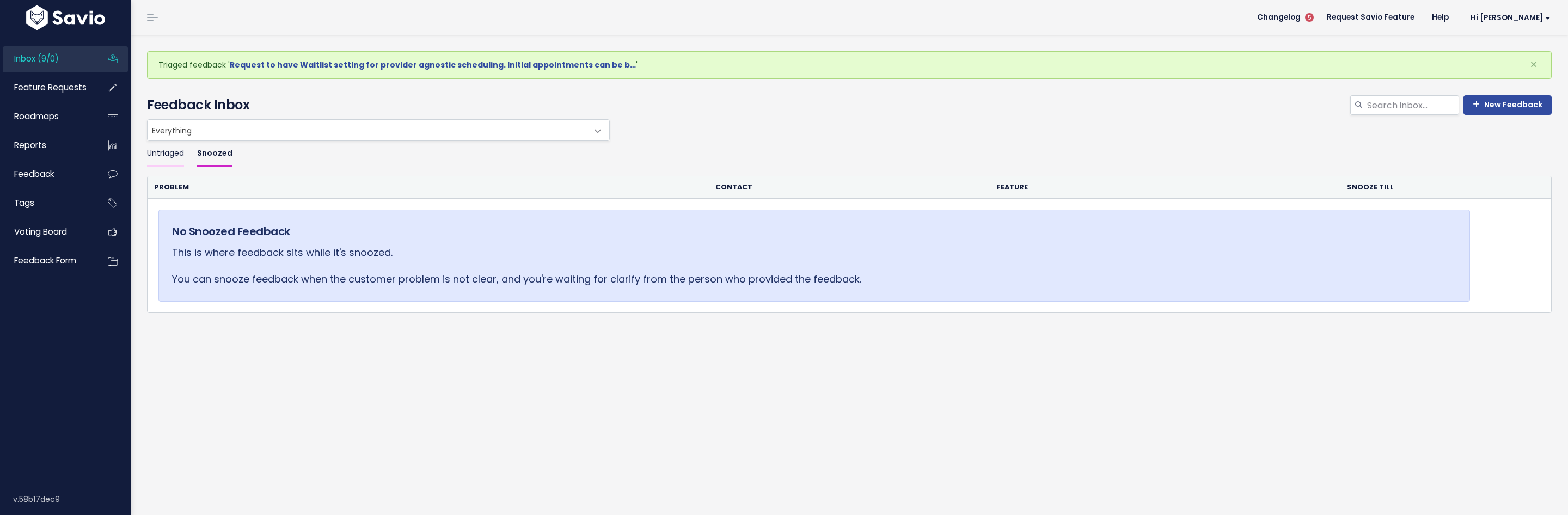
click at [154, 142] on link "Untriaged" at bounding box center [166, 153] width 37 height 26
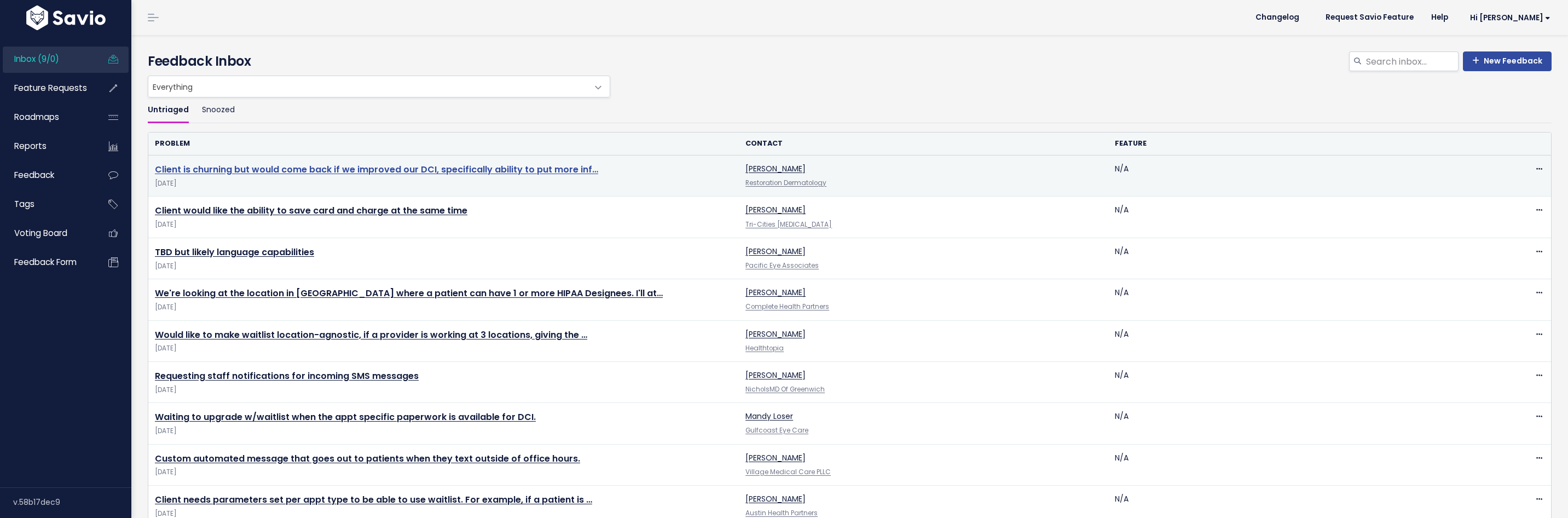
click at [293, 173] on link "Client is churning but would come back if we improved our DCI, specifically abi…" at bounding box center [376, 170] width 443 height 13
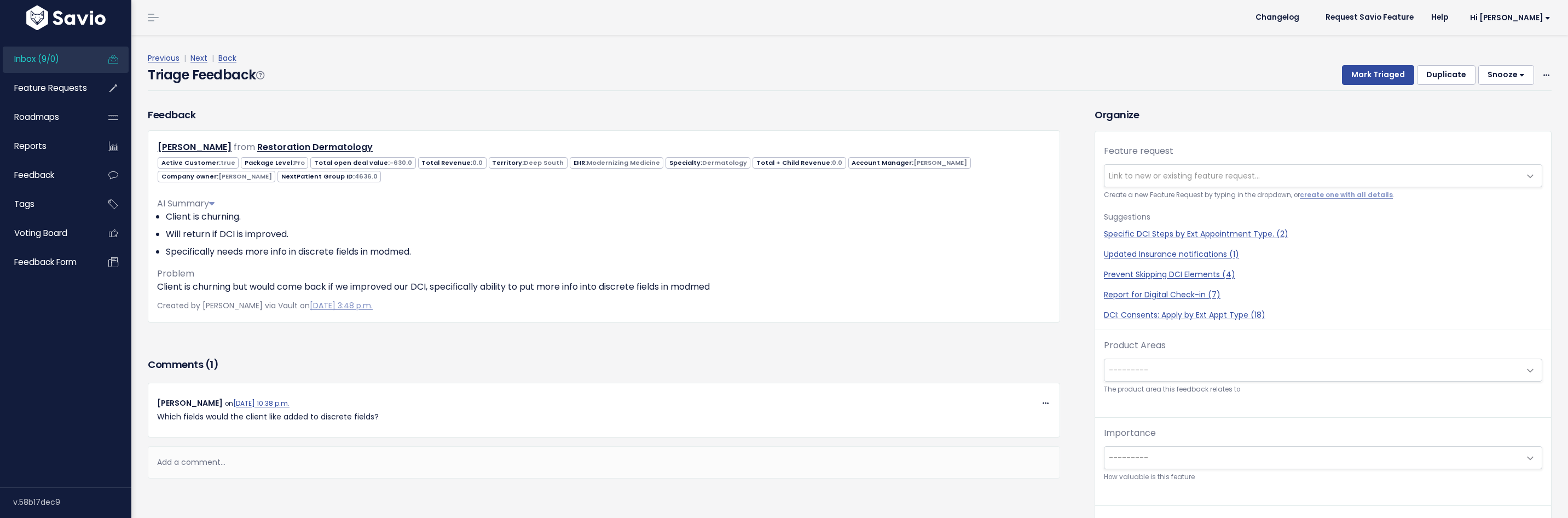
click at [1503, 70] on button "Snooze" at bounding box center [1506, 74] width 56 height 20
click at [1480, 100] on button "1 day" at bounding box center [1511, 103] width 79 height 21
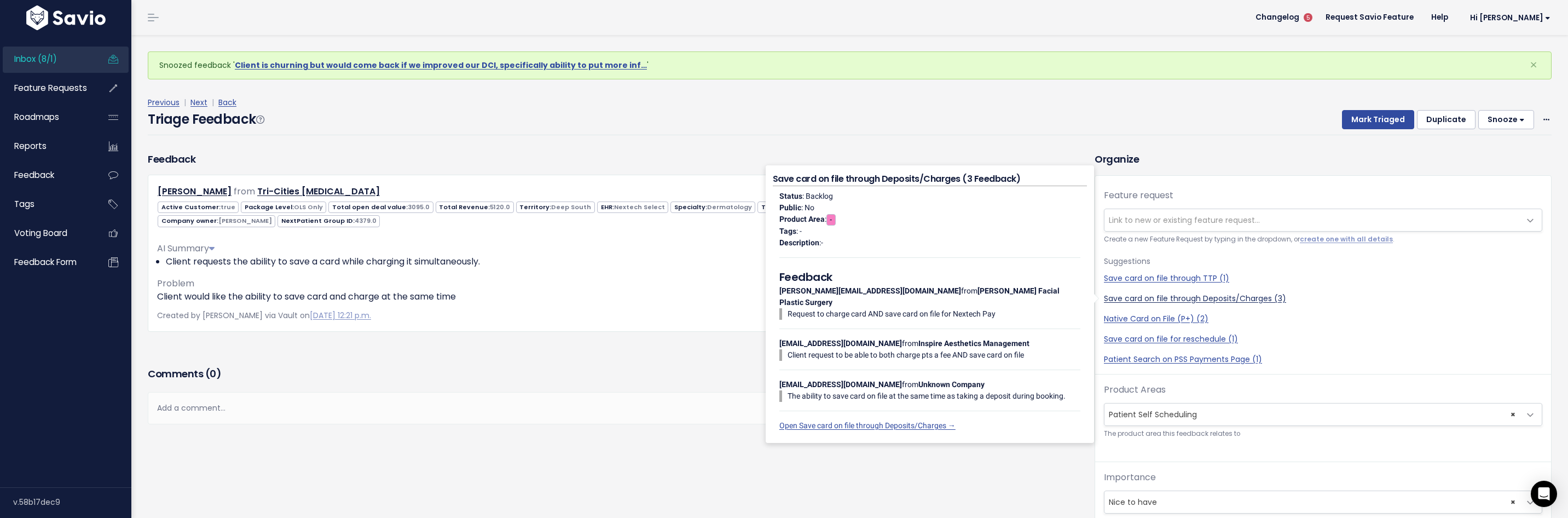
click at [1143, 300] on link "Save card on file through Deposits/Charges (3)" at bounding box center [1323, 298] width 439 height 12
select select "57049"
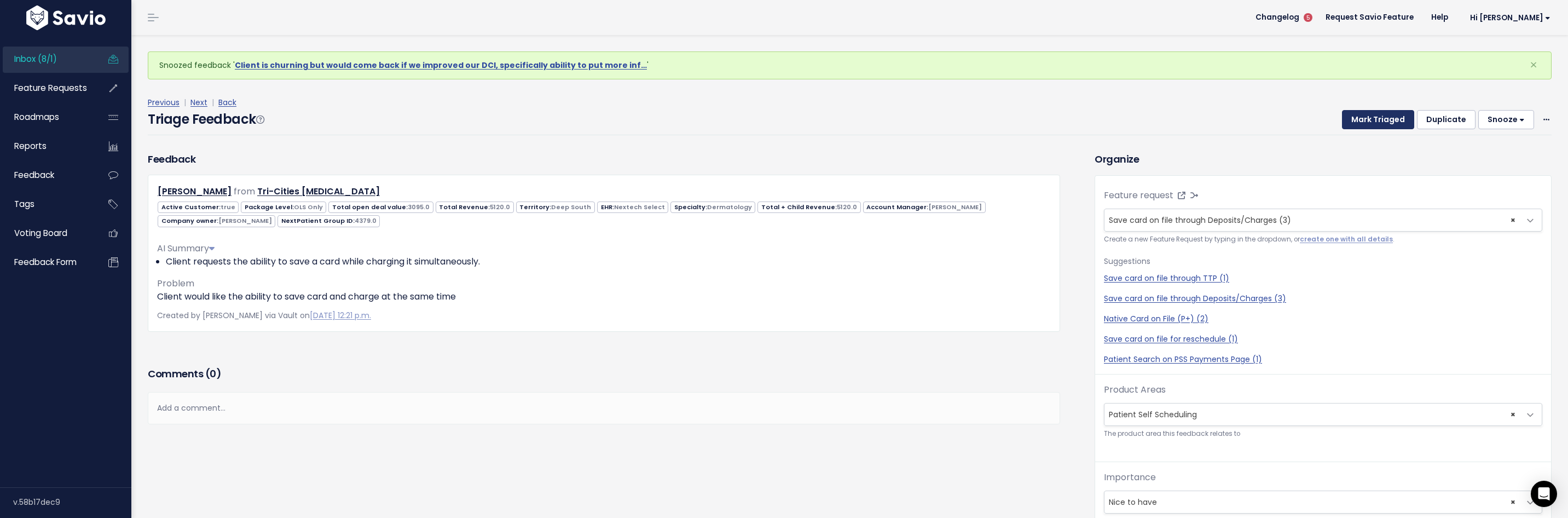
click at [1365, 128] on button "Mark Triaged" at bounding box center [1378, 120] width 72 height 20
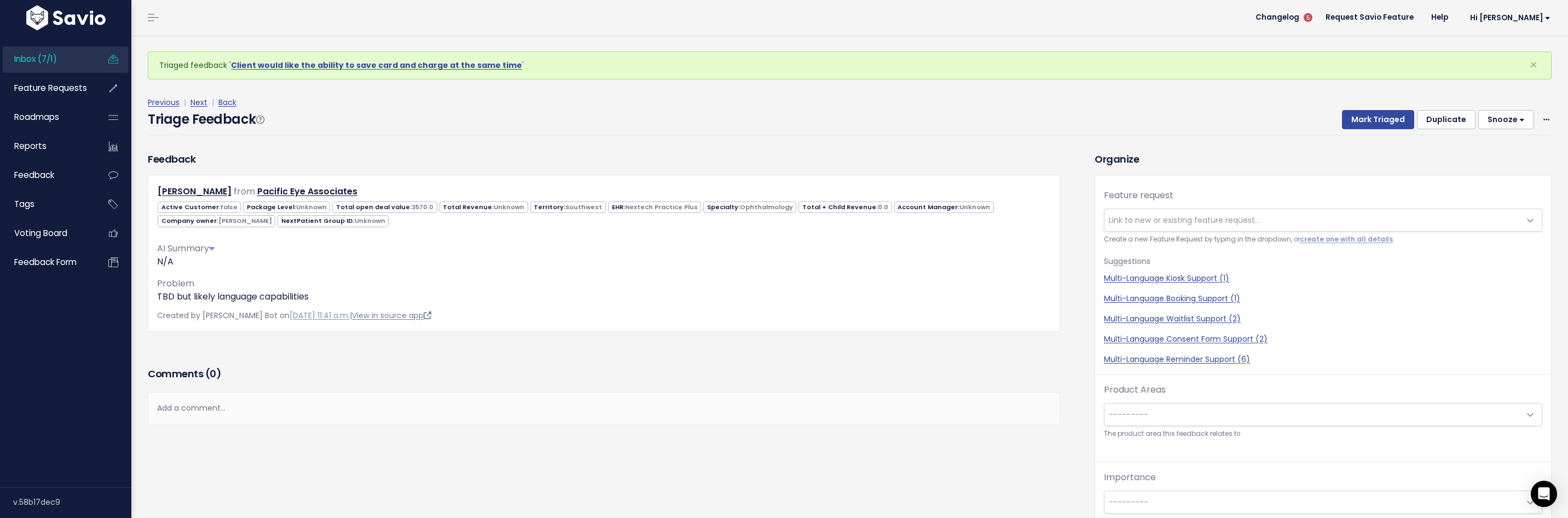
click at [400, 316] on link "View in source app" at bounding box center [391, 315] width 79 height 11
click at [1501, 121] on button "Snooze" at bounding box center [1506, 120] width 56 height 20
click at [1501, 147] on button "1 day" at bounding box center [1511, 146] width 79 height 21
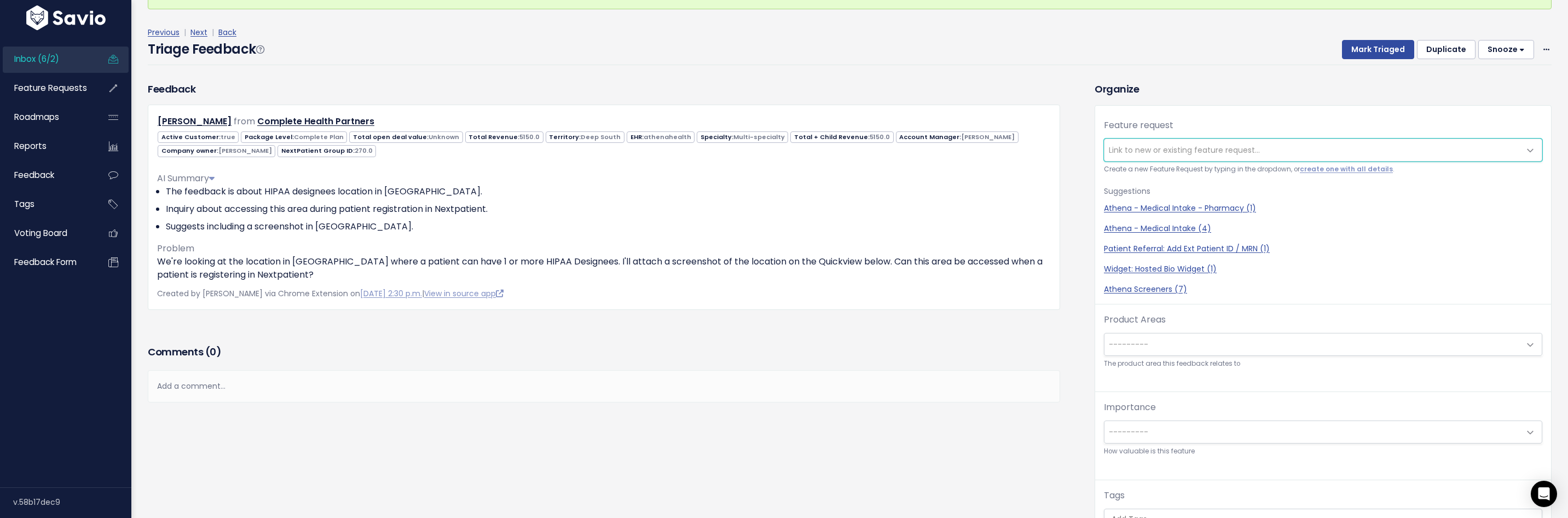
scroll to position [114, 0]
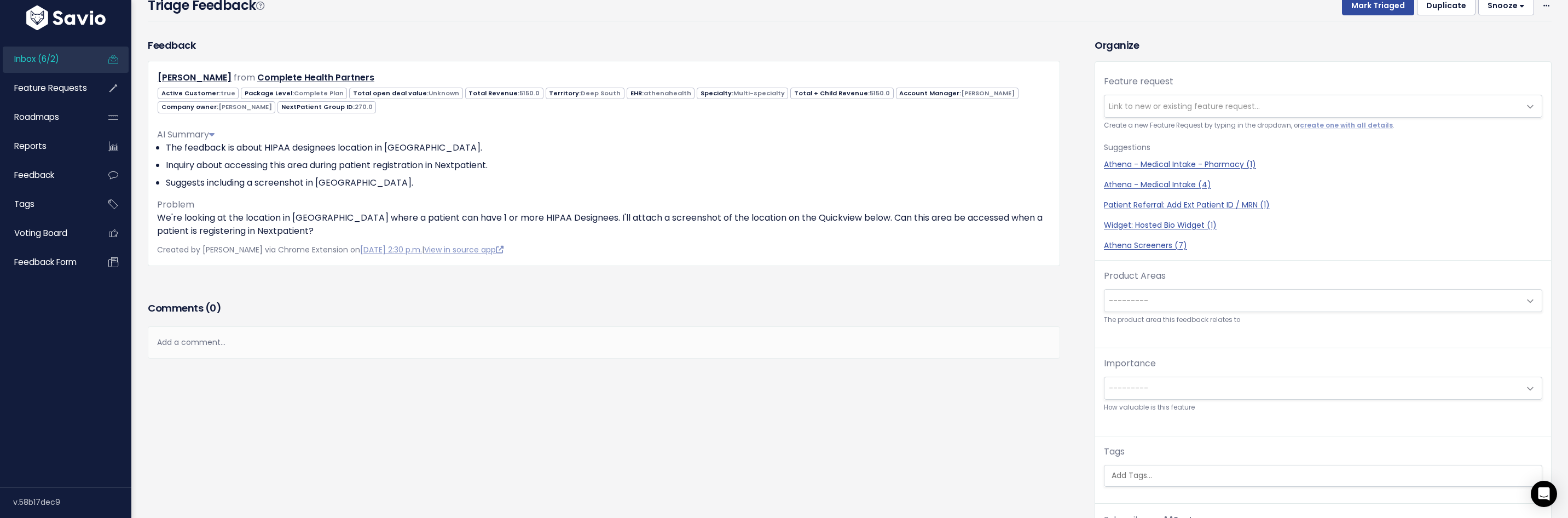
click at [793, 340] on div "Add a comment..." at bounding box center [604, 342] width 913 height 32
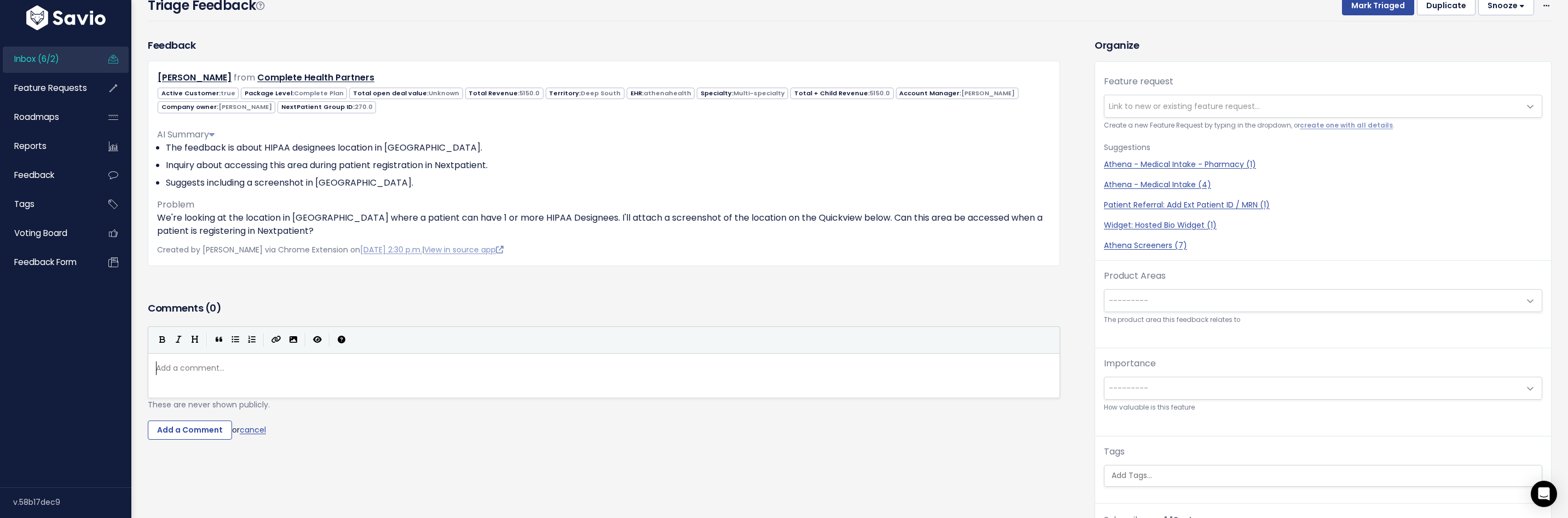
scroll to position [4, 0]
type textarea "These are"
type textarea "fields are not ediable"
type textarea "t"
type textarea "table fi"
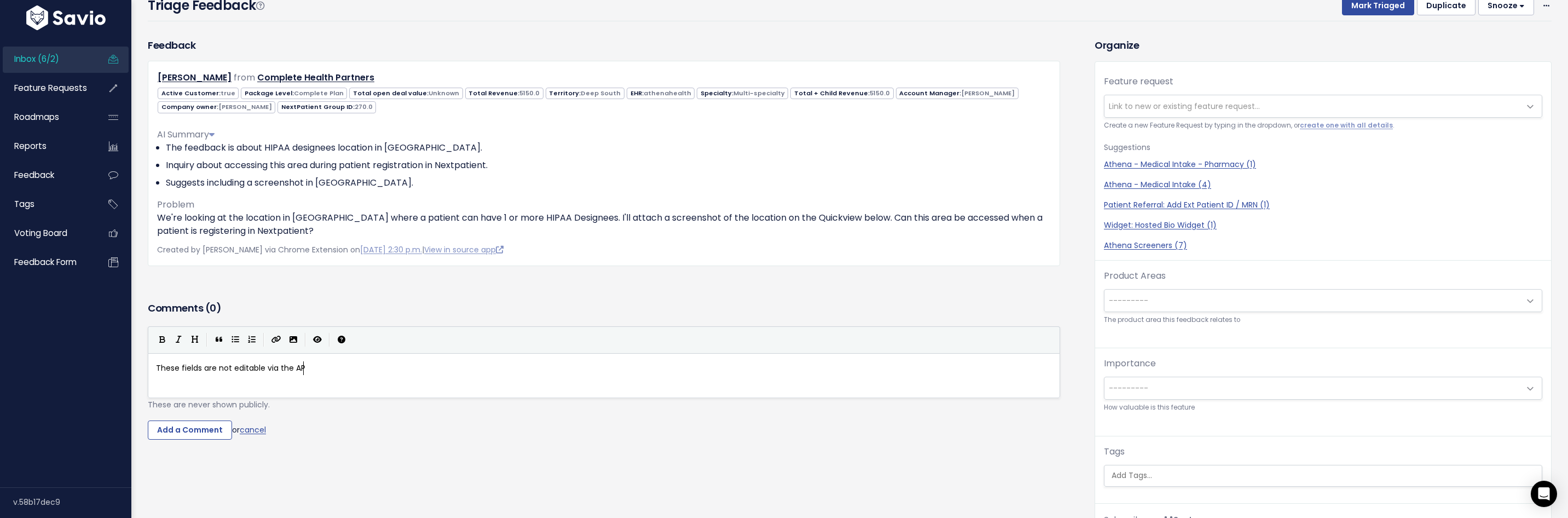
scroll to position [4, 38]
type textarea "via the API at this time."
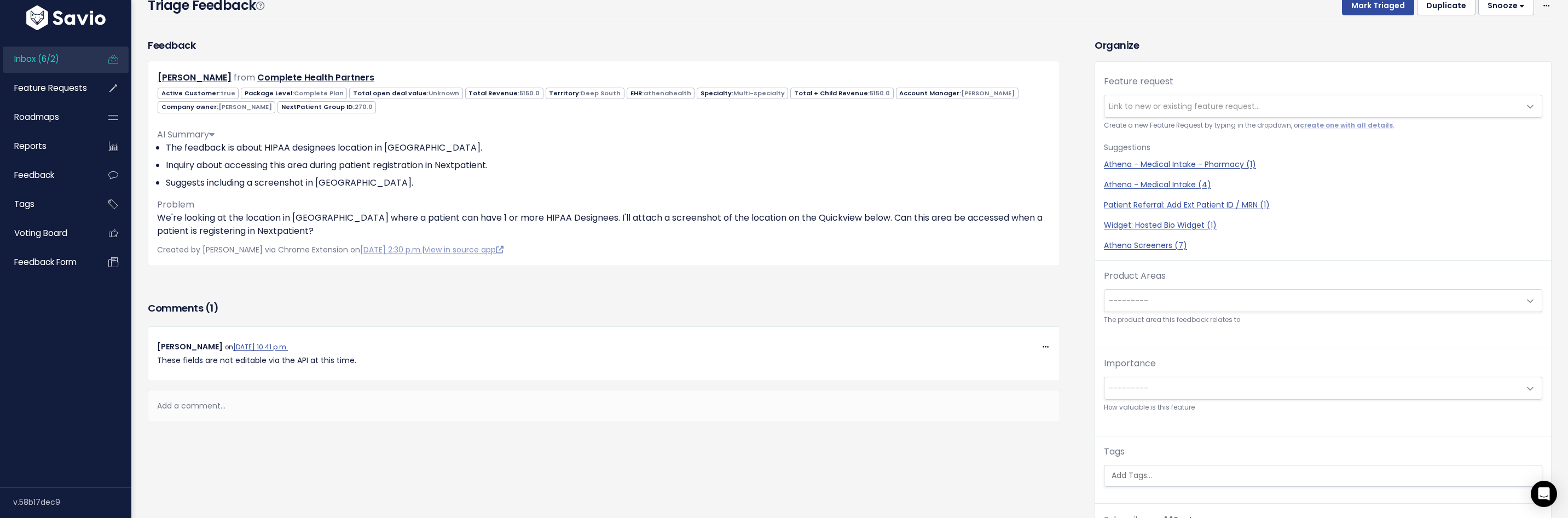
click at [1157, 103] on span "Link to new or existing feature request..." at bounding box center [1184, 106] width 151 height 11
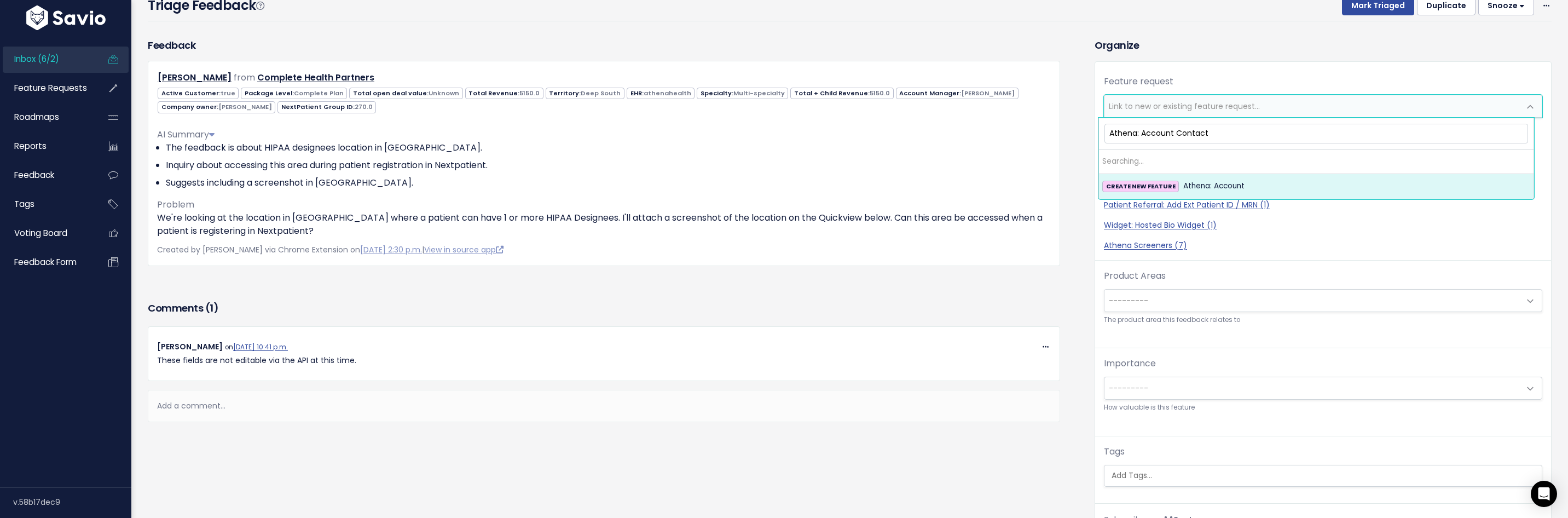
type input "Athena: Account Contacts"
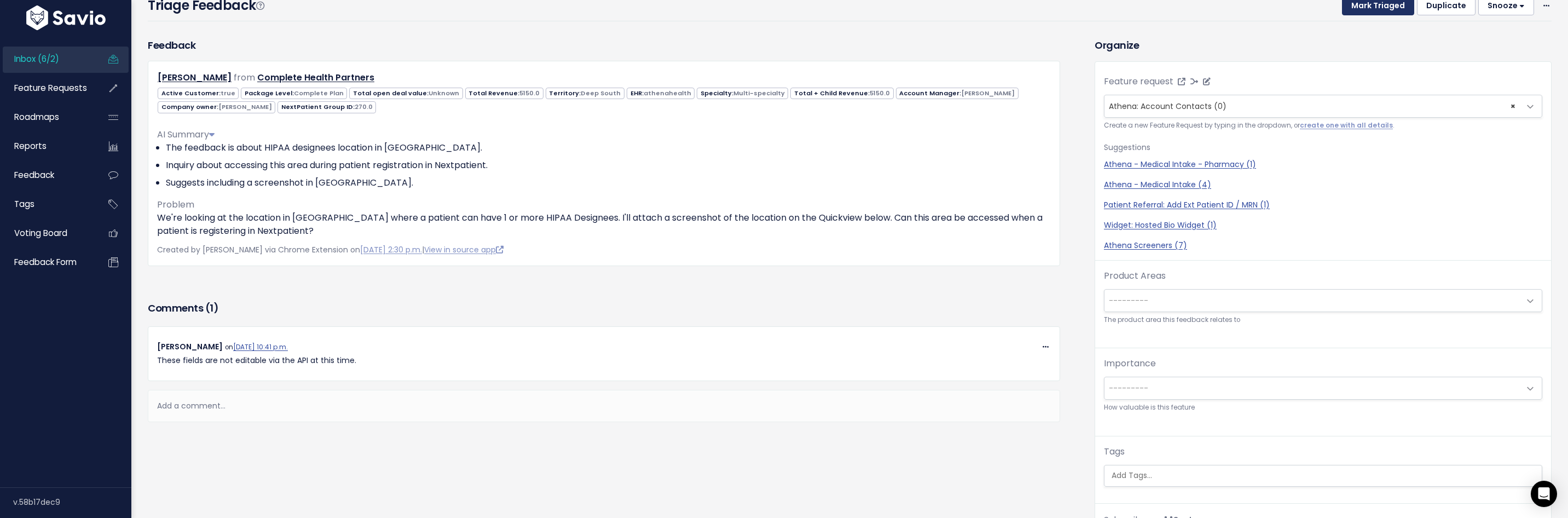
click at [1355, 9] on button "Mark Triaged" at bounding box center [1378, 5] width 72 height 20
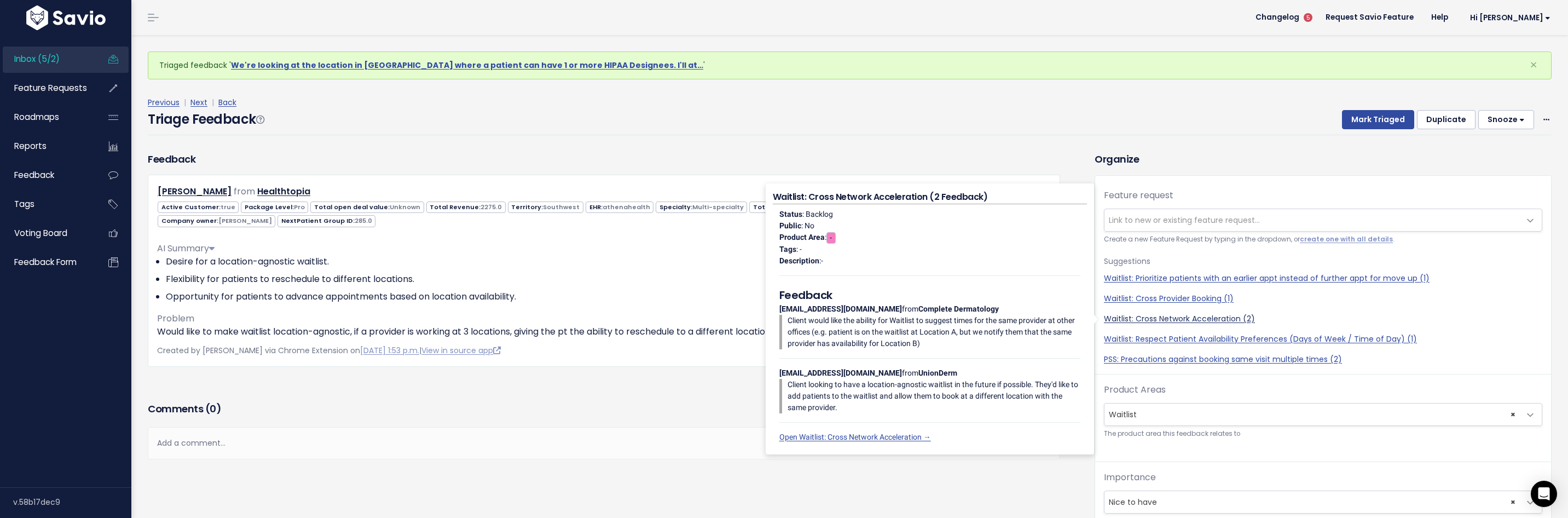
click at [1143, 314] on link "Waitlist: Cross Network Acceleration (2)" at bounding box center [1323, 318] width 439 height 12
select select "56473"
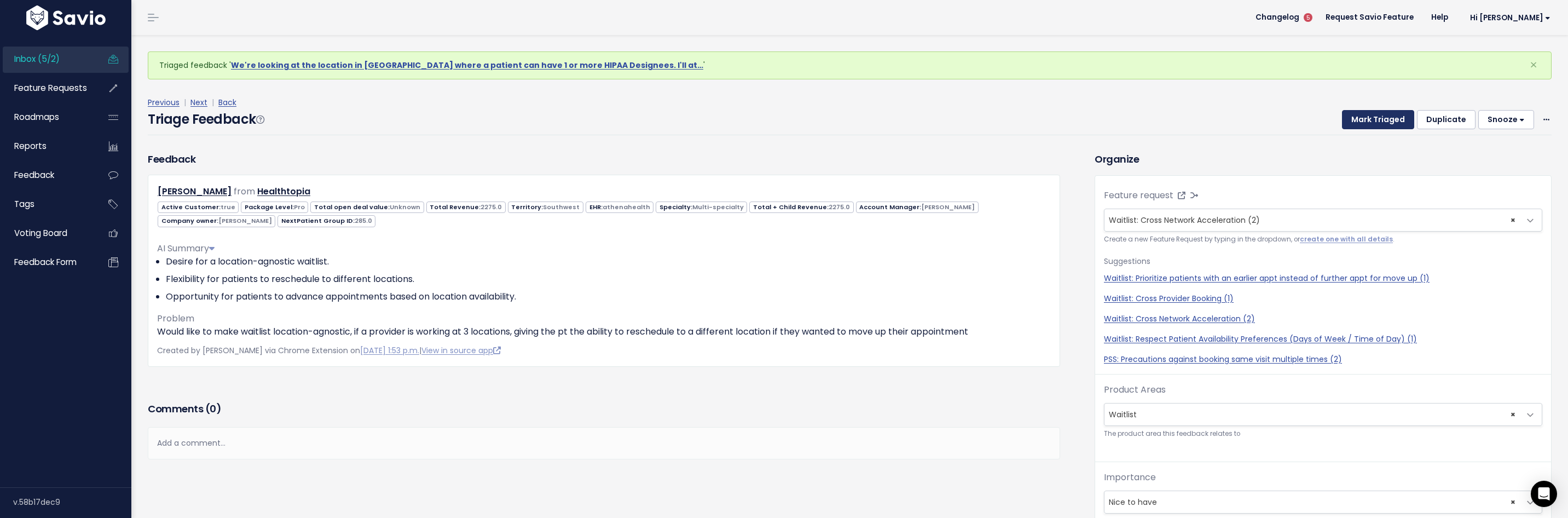
click at [1355, 117] on button "Mark Triaged" at bounding box center [1378, 120] width 72 height 20
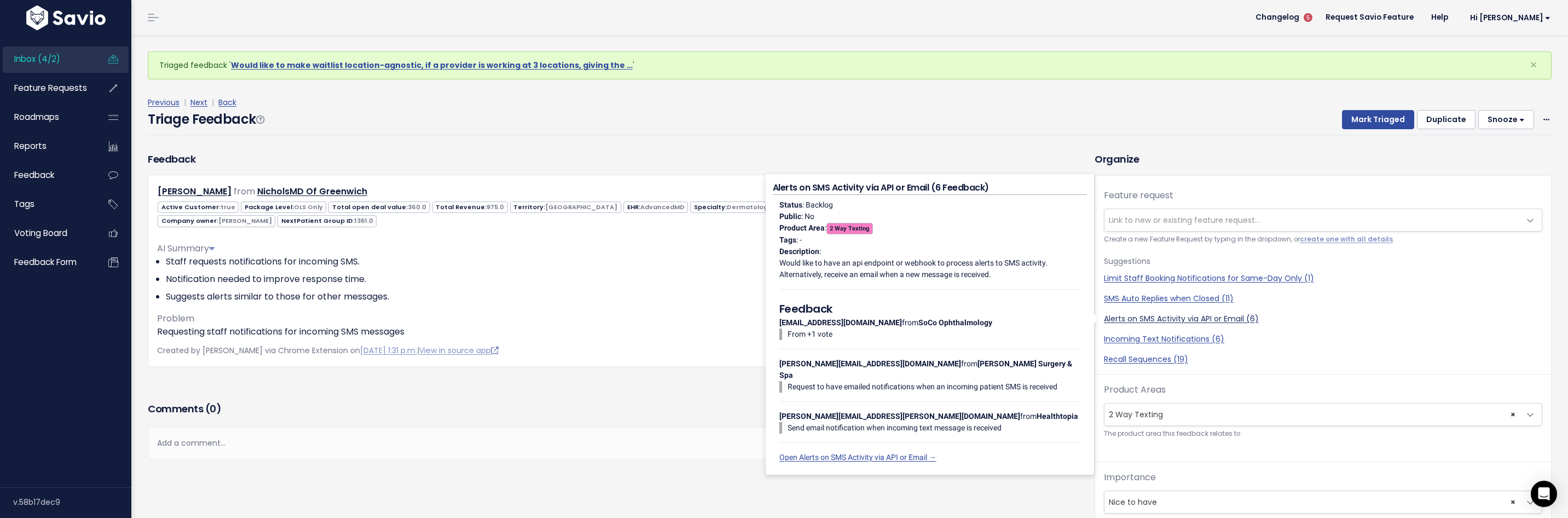
click at [1168, 320] on link "Alerts on SMS Activity via API or Email (6)" at bounding box center [1323, 318] width 439 height 12
select select "50136"
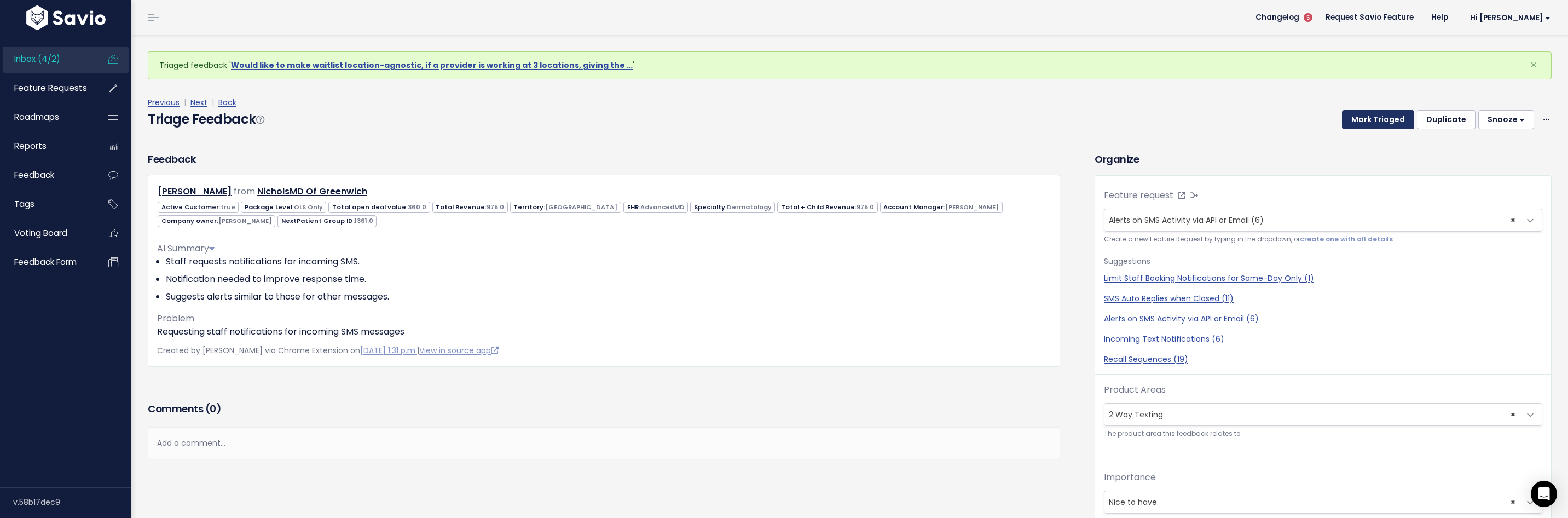
click at [1362, 117] on button "Mark Triaged" at bounding box center [1378, 120] width 72 height 20
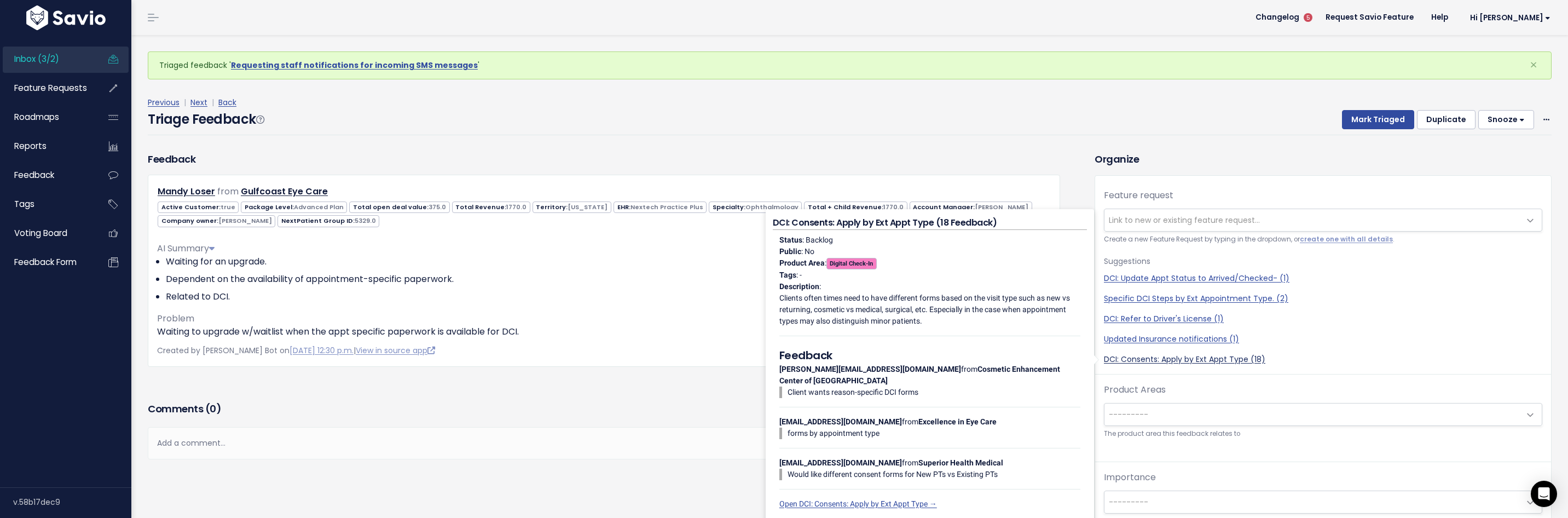
click at [1178, 357] on link "DCI: Consents: Apply by Ext Appt Type (18)" at bounding box center [1323, 359] width 439 height 12
select select "50285"
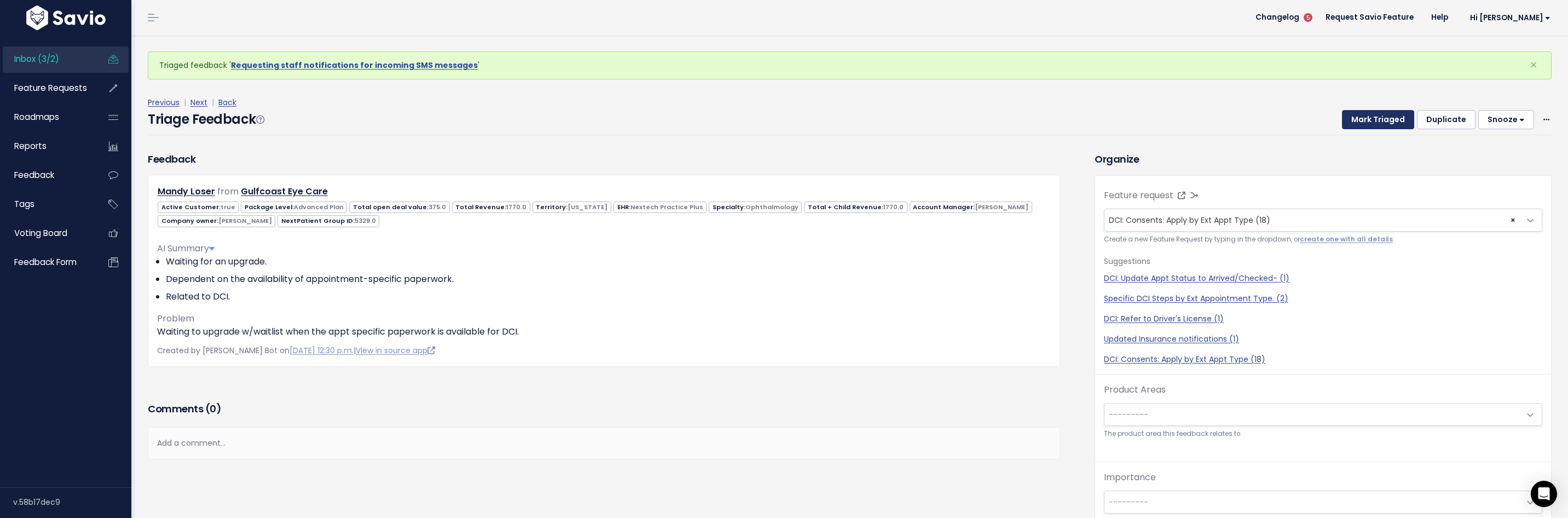
click at [1375, 126] on button "Mark Triaged" at bounding box center [1378, 120] width 72 height 20
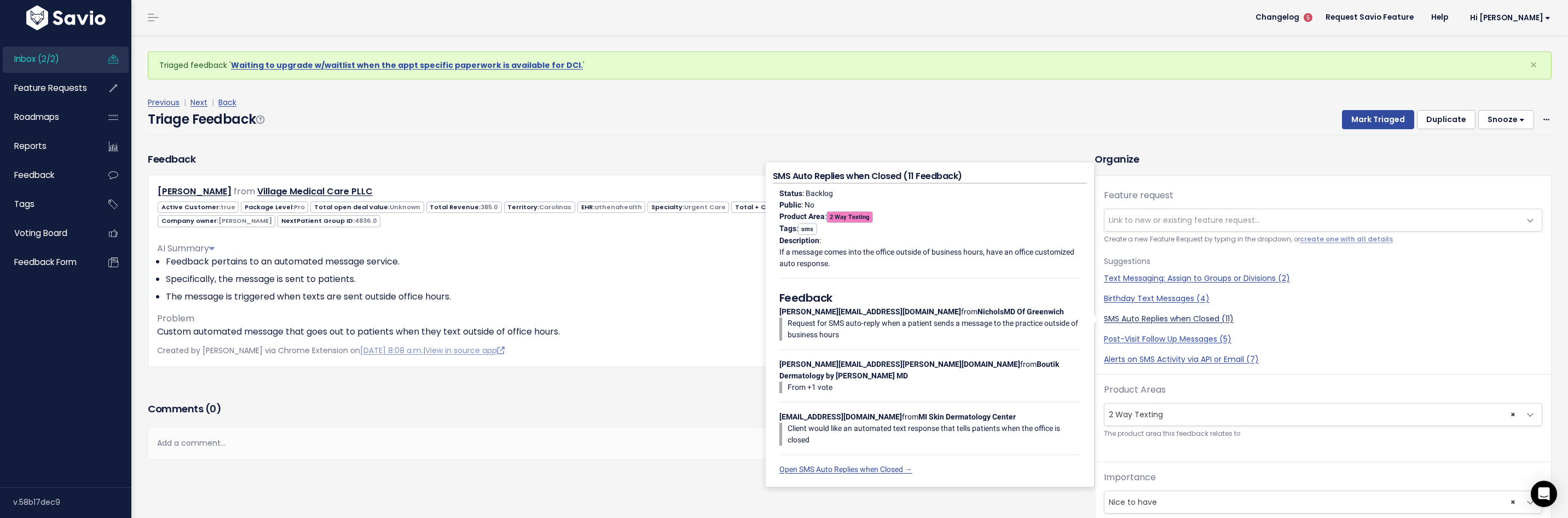
click at [1185, 322] on link "SMS Auto Replies when Closed (11)" at bounding box center [1323, 318] width 439 height 12
select select "50124"
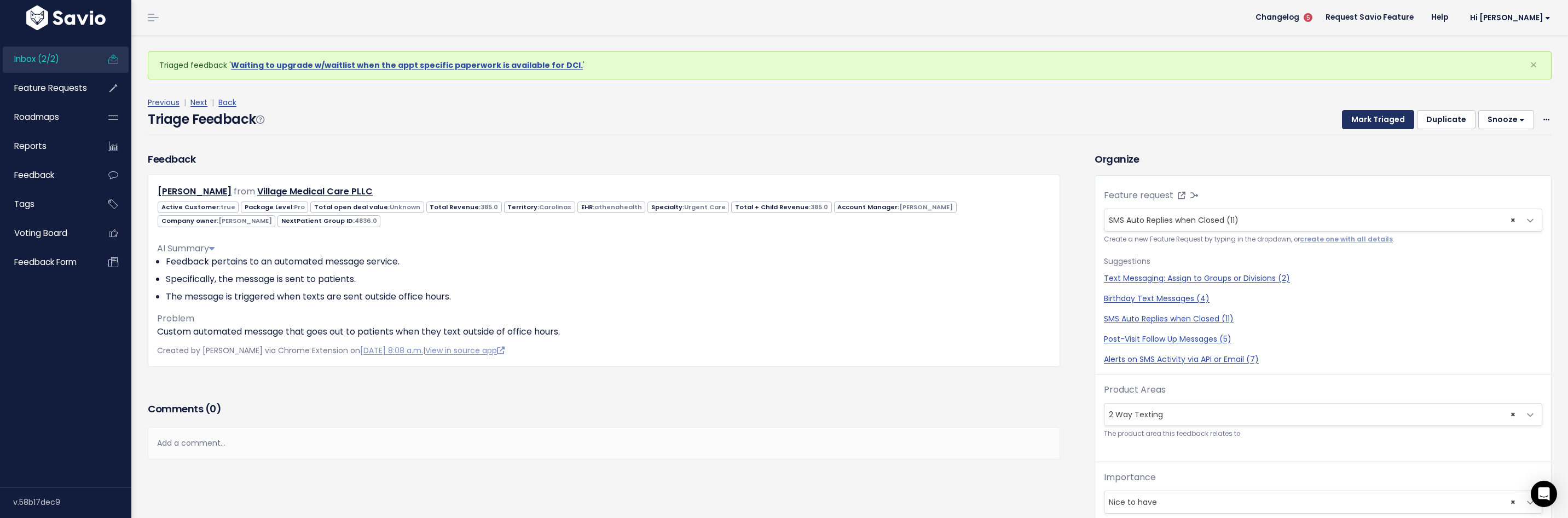
click at [1357, 125] on button "Mark Triaged" at bounding box center [1378, 120] width 72 height 20
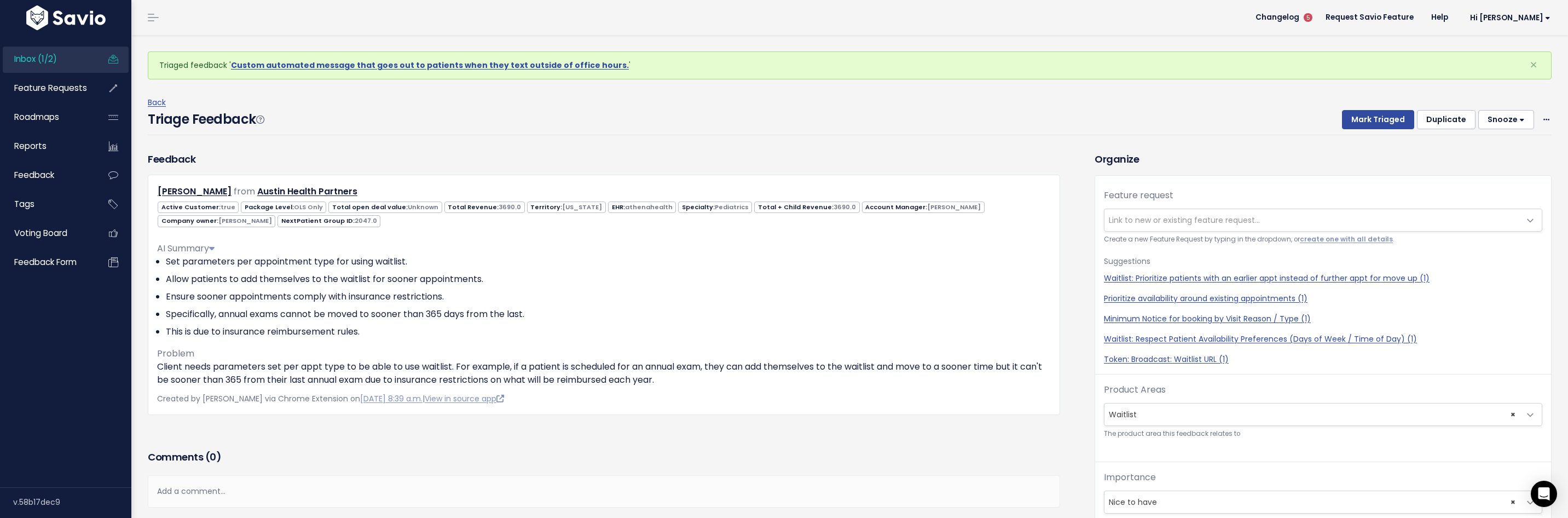
click at [1174, 219] on span "Link to new or existing feature request..." at bounding box center [1184, 220] width 151 height 11
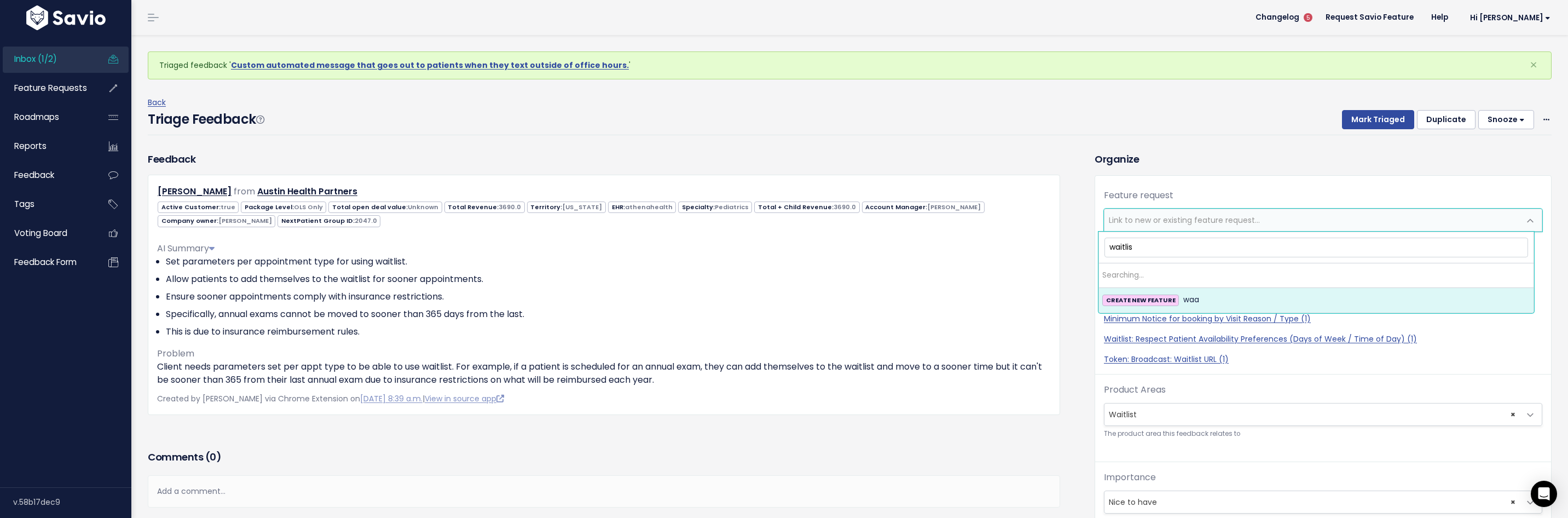
type input "waitlist"
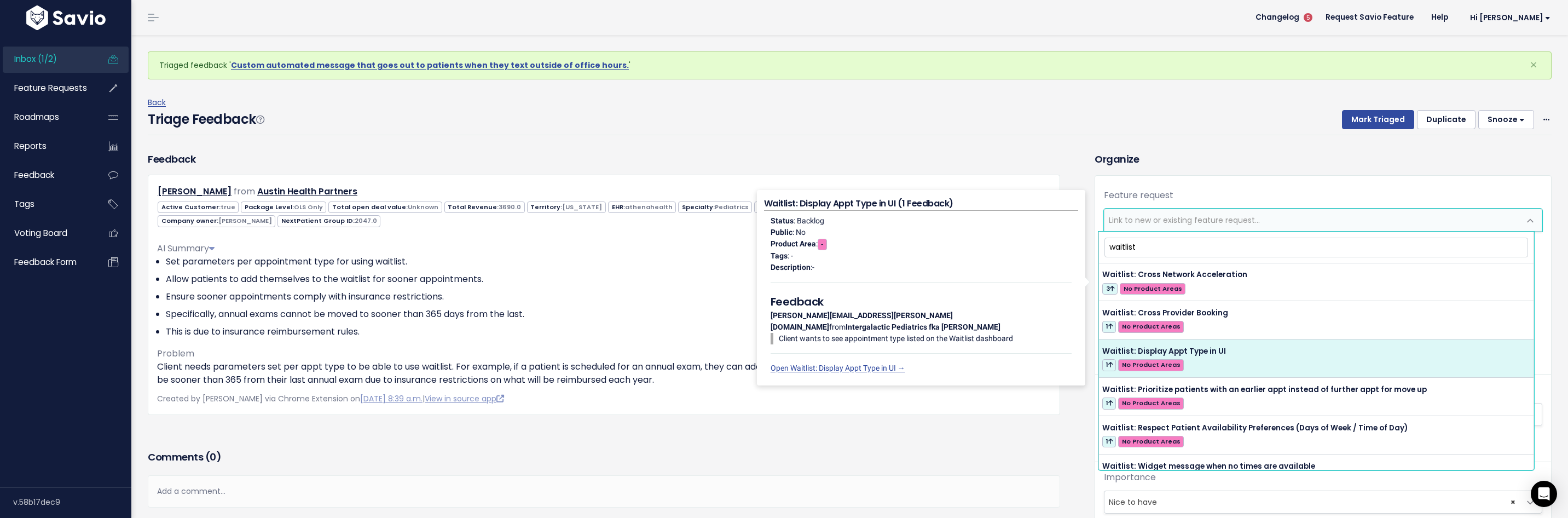
scroll to position [314, 0]
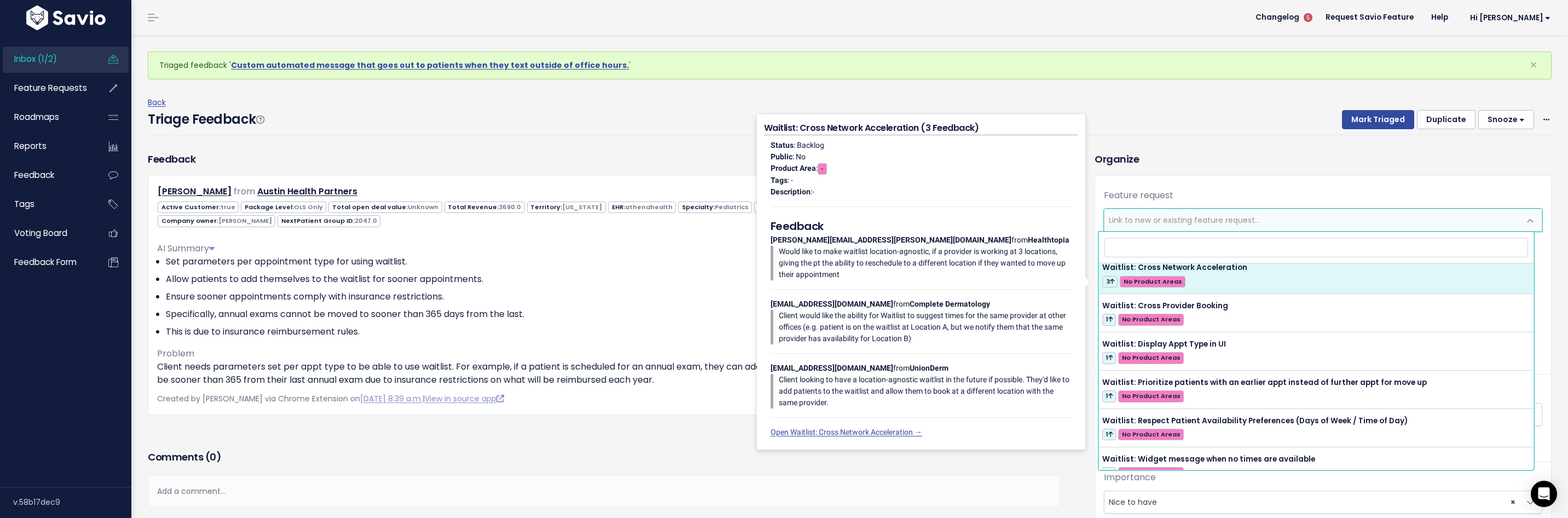
click at [657, 105] on div "Back" at bounding box center [849, 102] width 1404 height 13
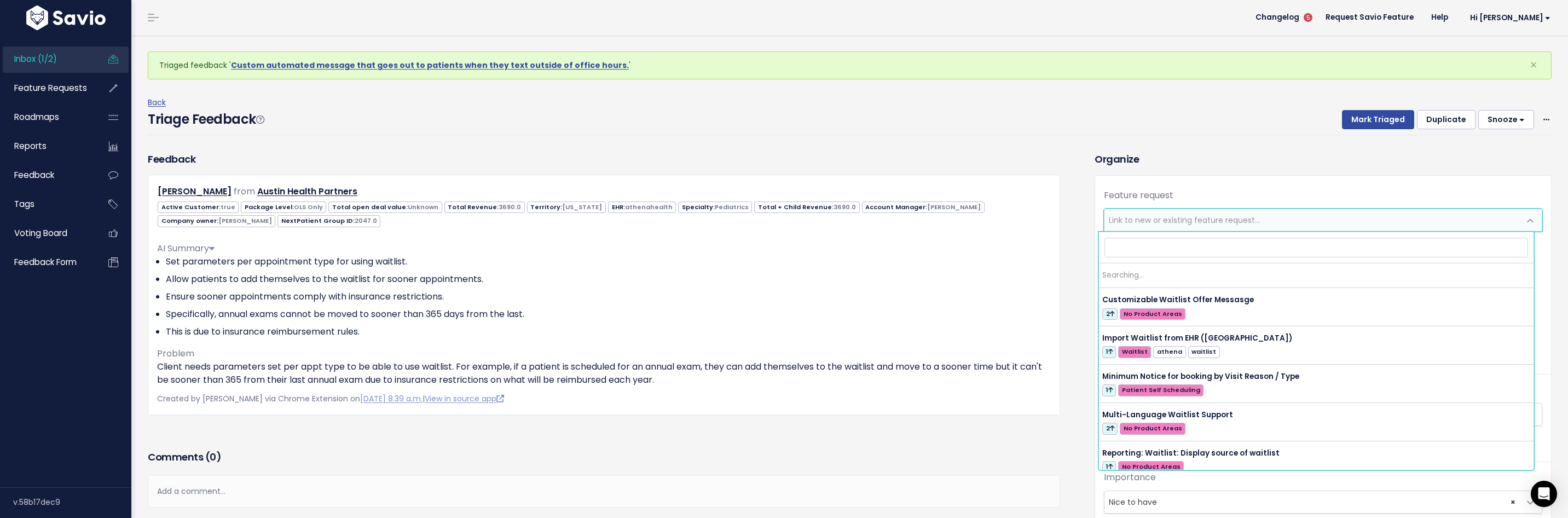
click at [1218, 218] on span "Link to new or existing feature request..." at bounding box center [1184, 220] width 151 height 11
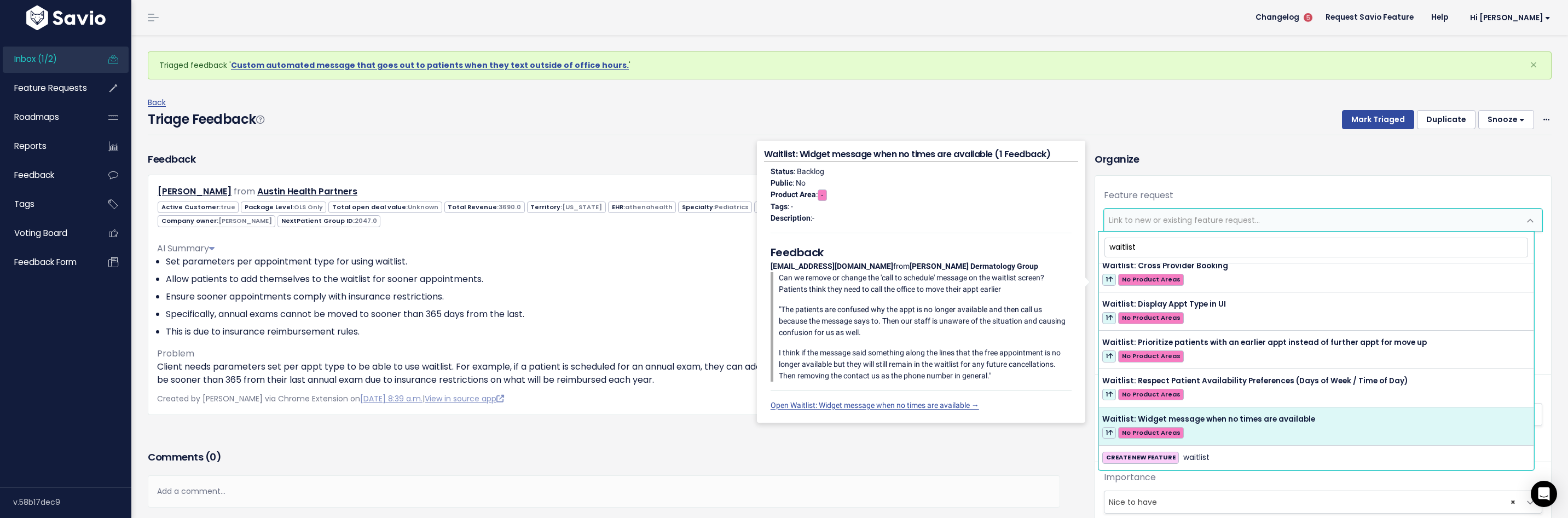
scroll to position [354, 0]
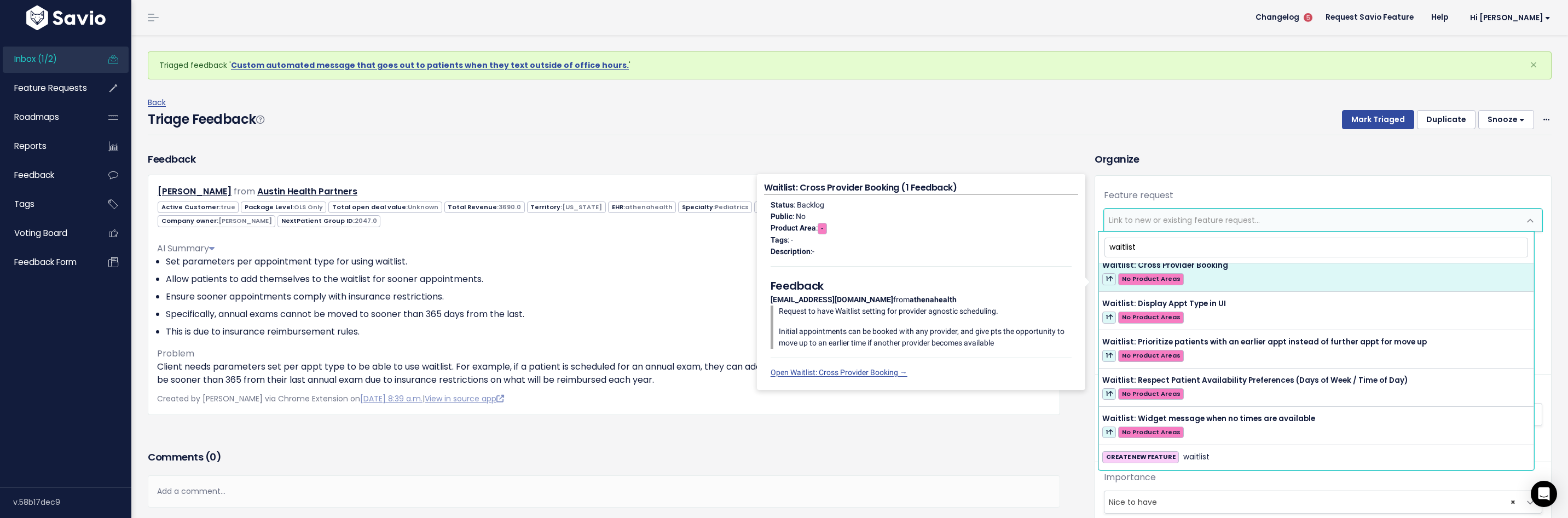
drag, startPoint x: 1149, startPoint y: 242, endPoint x: 1097, endPoint y: 241, distance: 52.0
click at [1097, 241] on body "Inbox (1/2) Feature Requests Roadmaps" at bounding box center [784, 365] width 1568 height 731
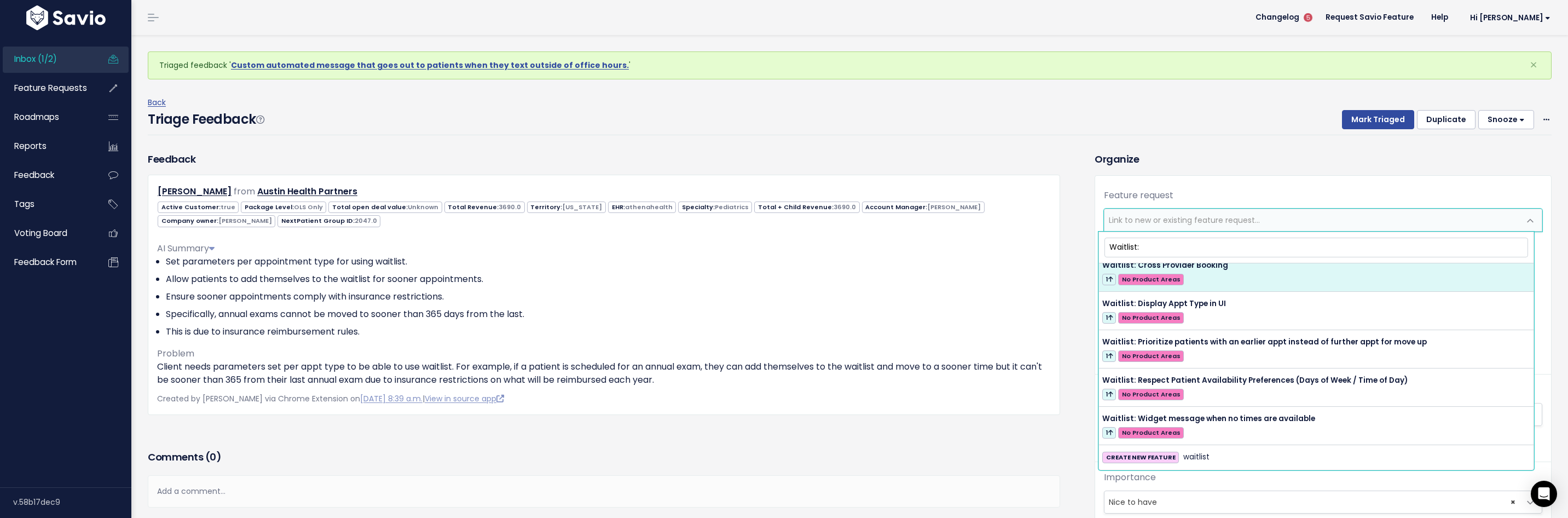
scroll to position [0, 0]
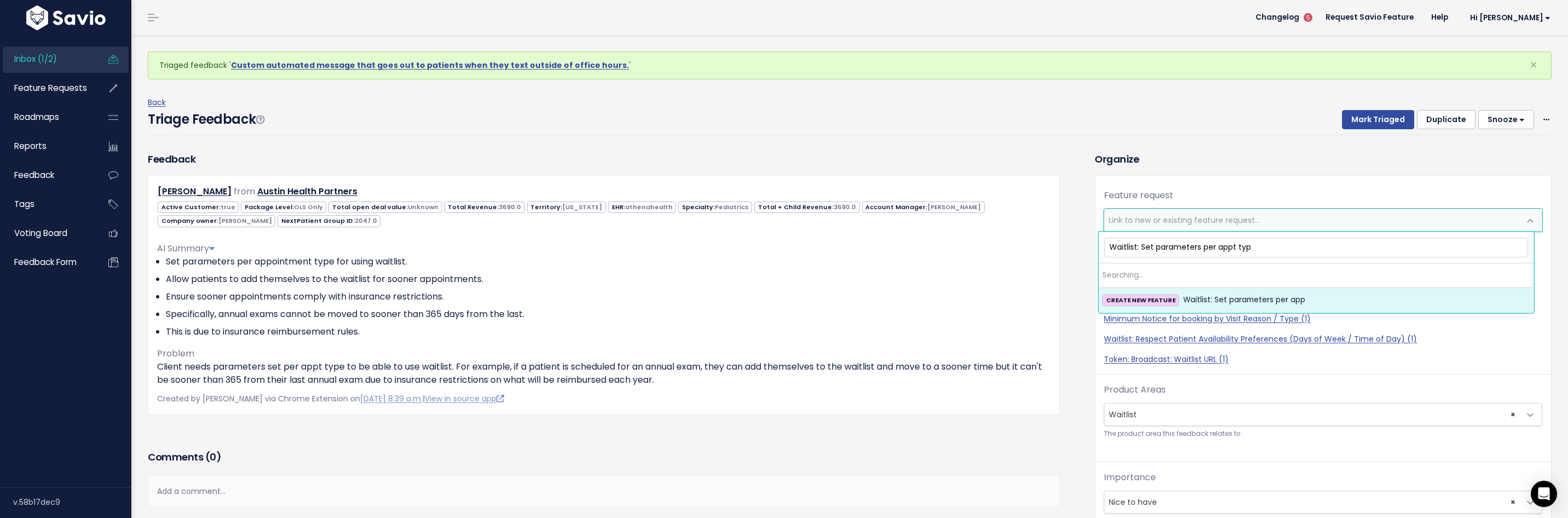
type input "Waitlist: Set parameters per appt type"
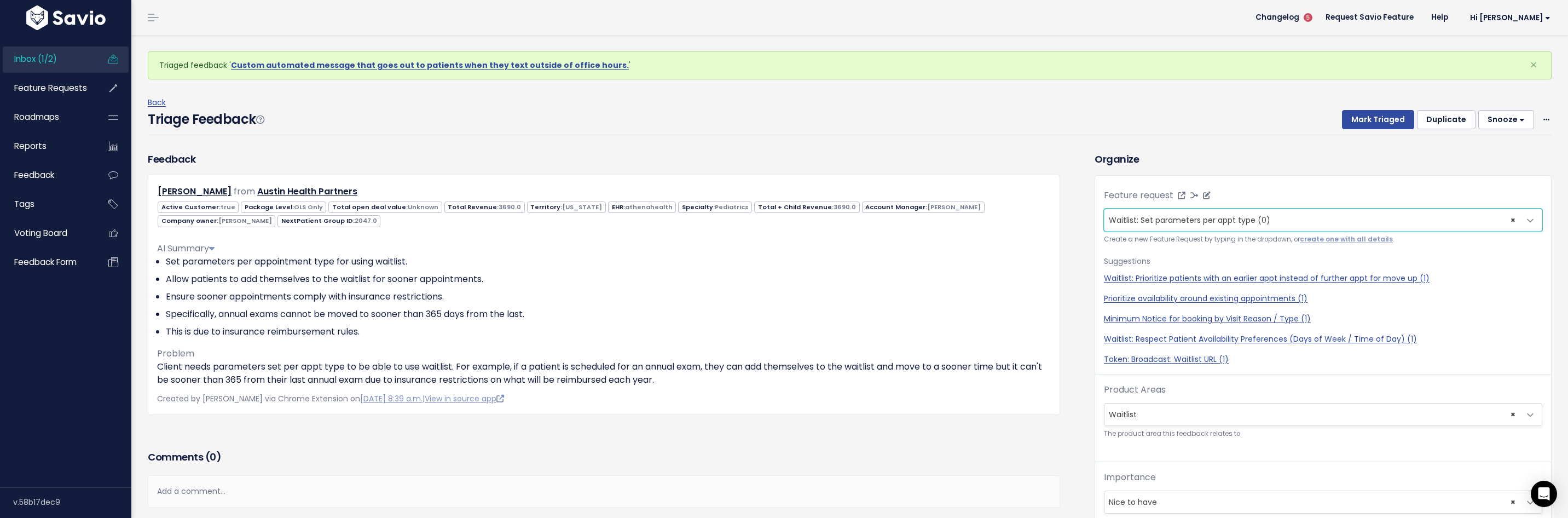
scroll to position [7, 0]
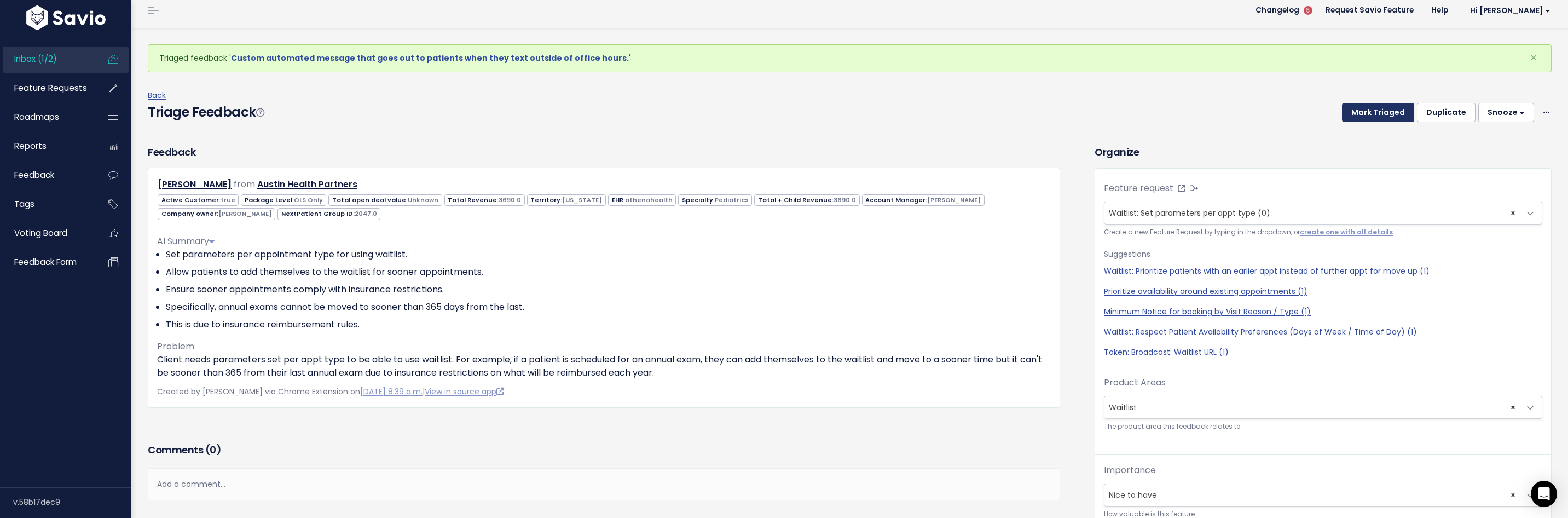
click at [1377, 114] on button "Mark Triaged" at bounding box center [1378, 113] width 72 height 20
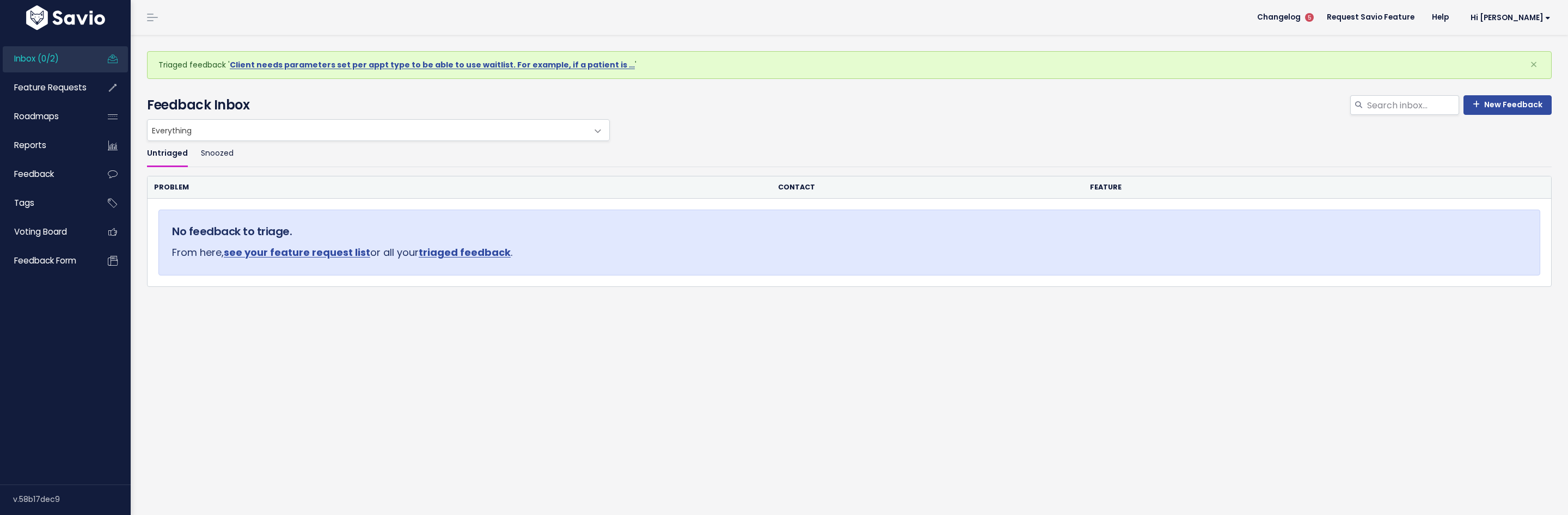
drag, startPoint x: 215, startPoint y: 12, endPoint x: 229, endPoint y: 30, distance: 22.8
click at [214, 12] on header "Changelog 5 Request Savio Feature Help Hi [PERSON_NAME] Vault Settings My Setti…" at bounding box center [849, 17] width 1437 height 35
